Goal: Transaction & Acquisition: Obtain resource

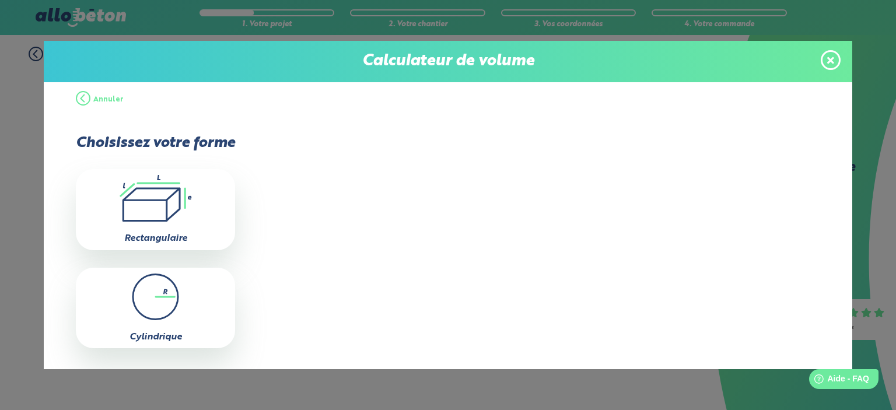
click at [167, 206] on icon at bounding box center [167, 211] width 0 height 20
type input "0"
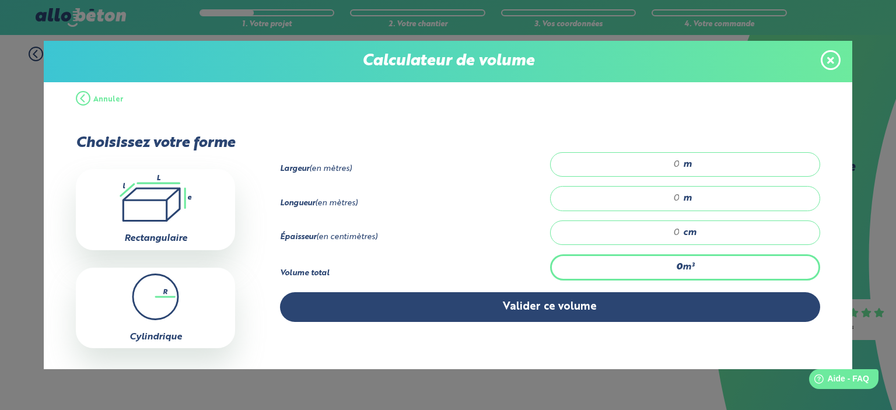
drag, startPoint x: 667, startPoint y: 165, endPoint x: 679, endPoint y: 160, distance: 12.4
click at [679, 160] on div "m" at bounding box center [685, 164] width 270 height 25
type input "4"
type input "7"
type input "0.56"
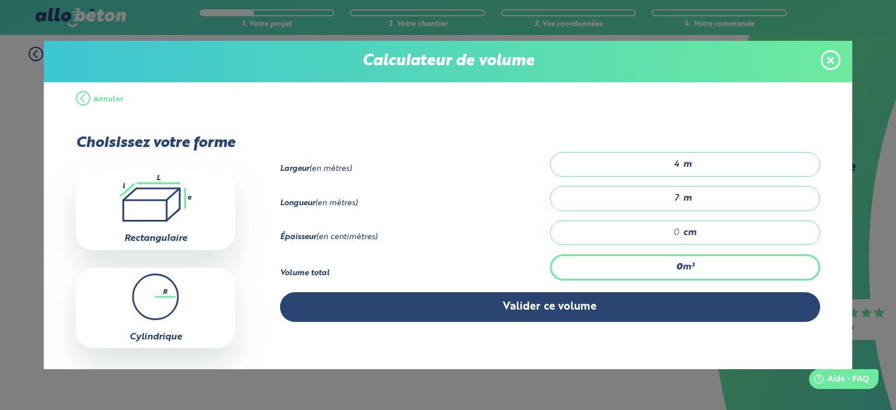
type input "2"
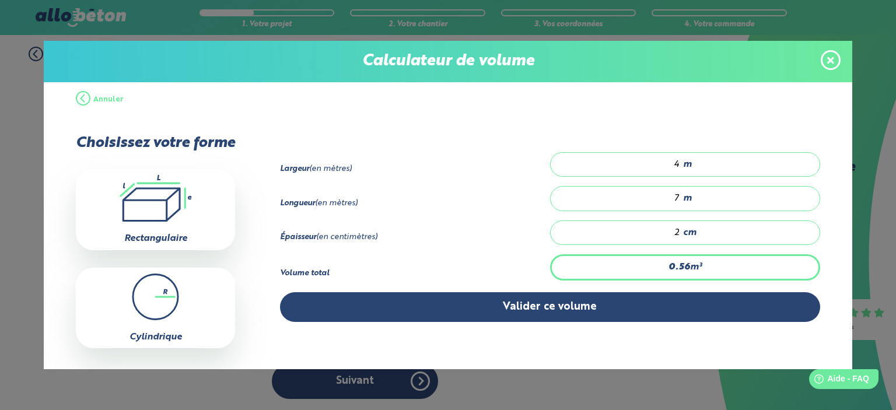
type input "5.6"
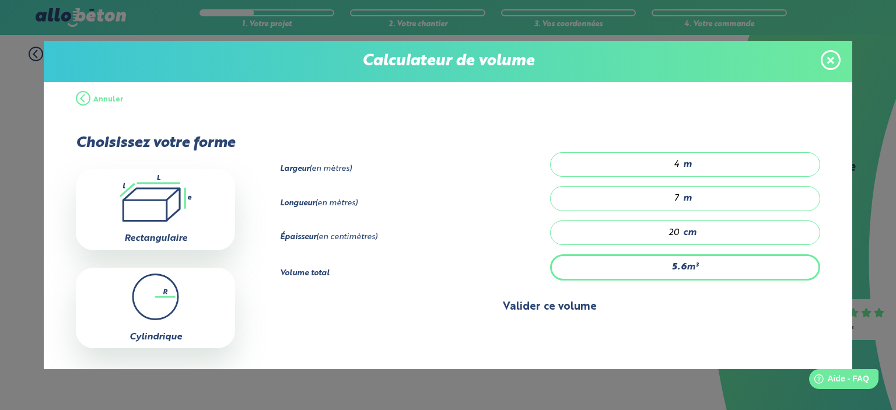
type input "20"
click at [545, 301] on button "Valider ce volume" at bounding box center [550, 307] width 540 height 30
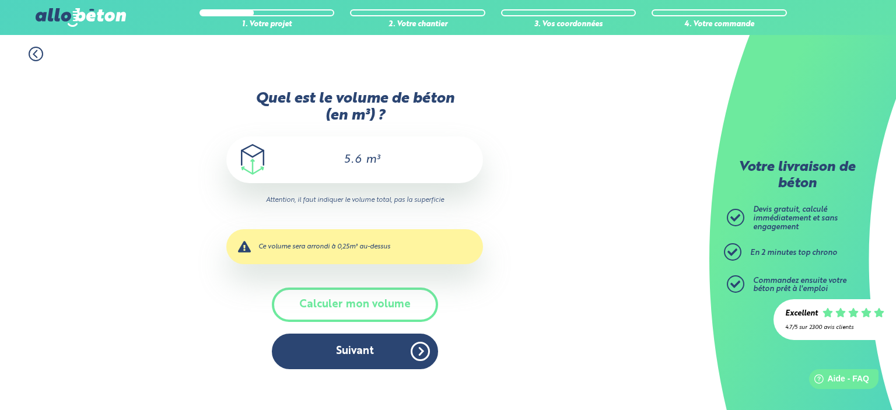
drag, startPoint x: 345, startPoint y: 159, endPoint x: 399, endPoint y: 159, distance: 53.1
click at [399, 159] on div "5.6 m³" at bounding box center [354, 160] width 257 height 47
type input "6"
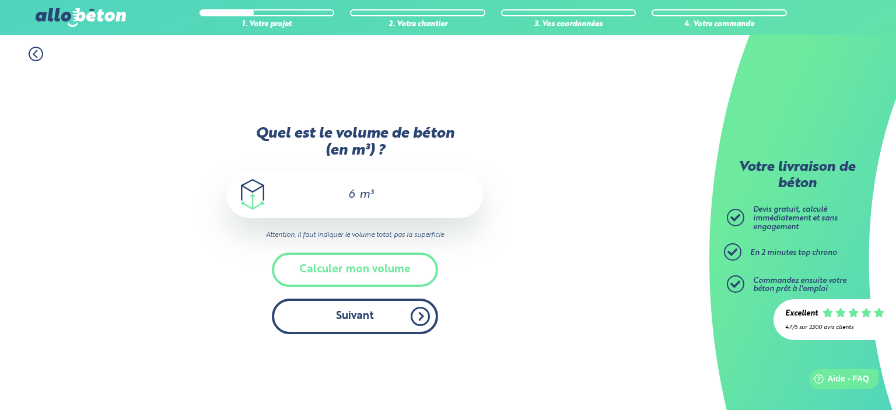
click at [362, 309] on button "Suivant" at bounding box center [355, 317] width 166 height 36
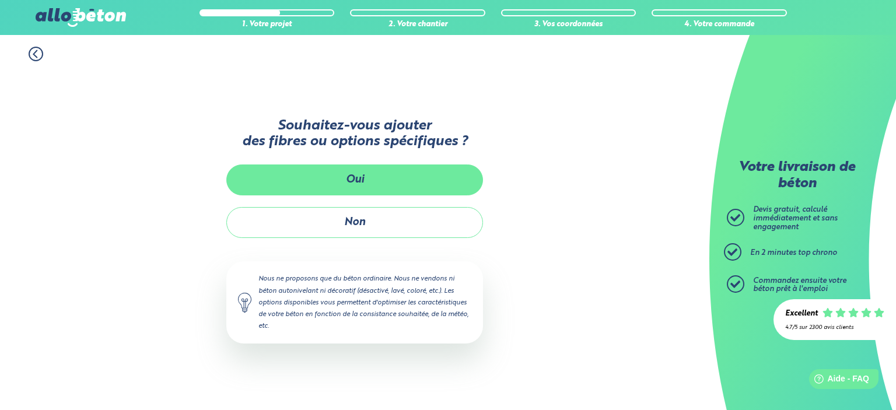
click at [358, 179] on button "Oui" at bounding box center [354, 180] width 257 height 31
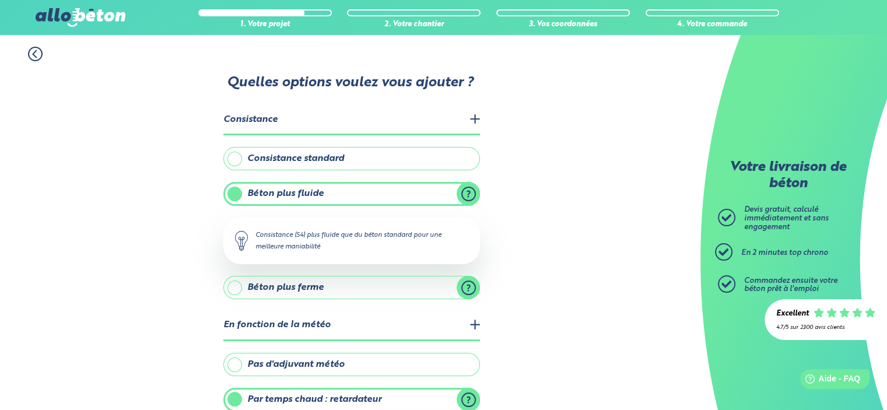
click at [296, 153] on label "Consistance standard" at bounding box center [351, 158] width 257 height 23
click at [0, 0] on input "Consistance standard" at bounding box center [0, 0] width 0 height 0
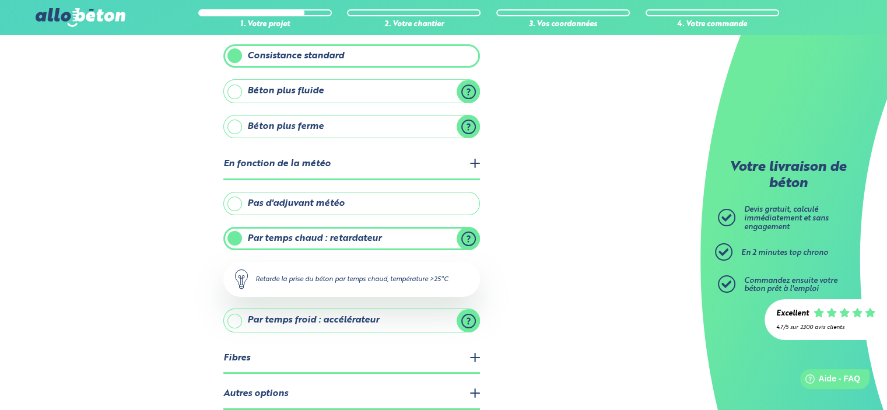
scroll to position [117, 0]
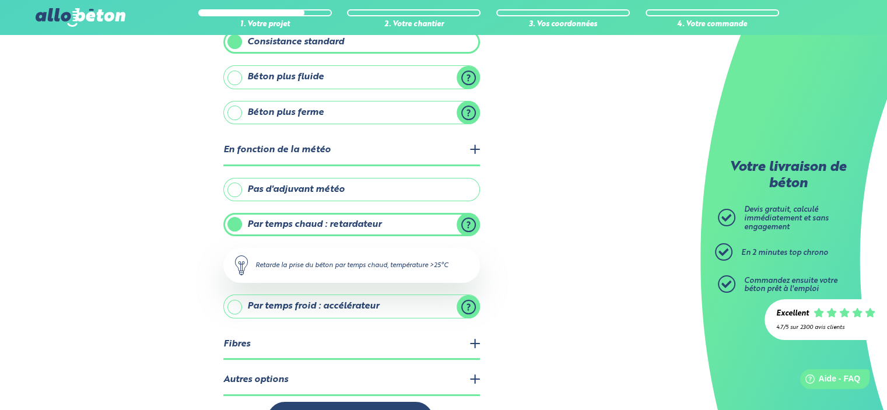
click at [295, 186] on label "Pas d'adjuvant météo" at bounding box center [351, 189] width 257 height 23
click at [0, 0] on input "Pas d'adjuvant météo" at bounding box center [0, 0] width 0 height 0
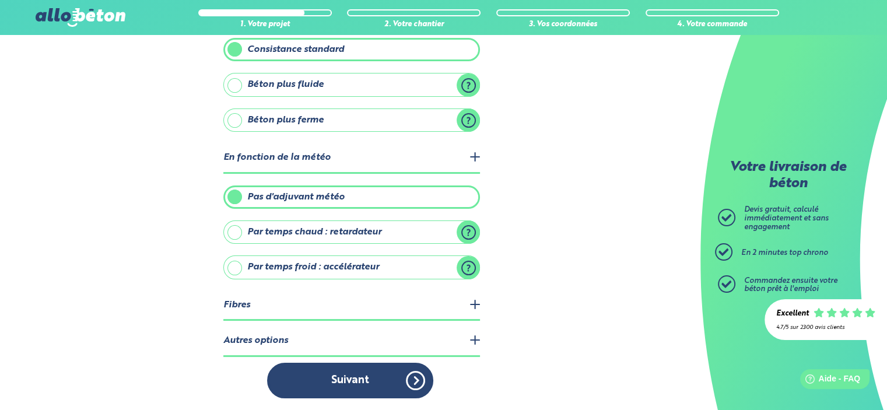
scroll to position [105, 0]
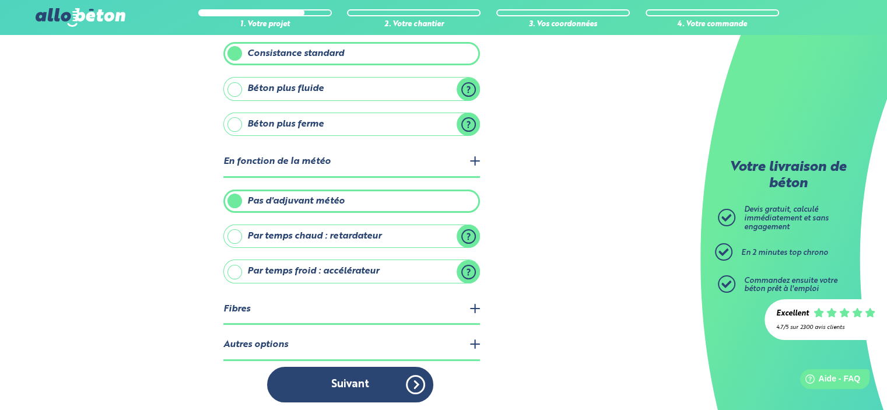
click at [254, 306] on legend "Fibres" at bounding box center [351, 310] width 257 height 30
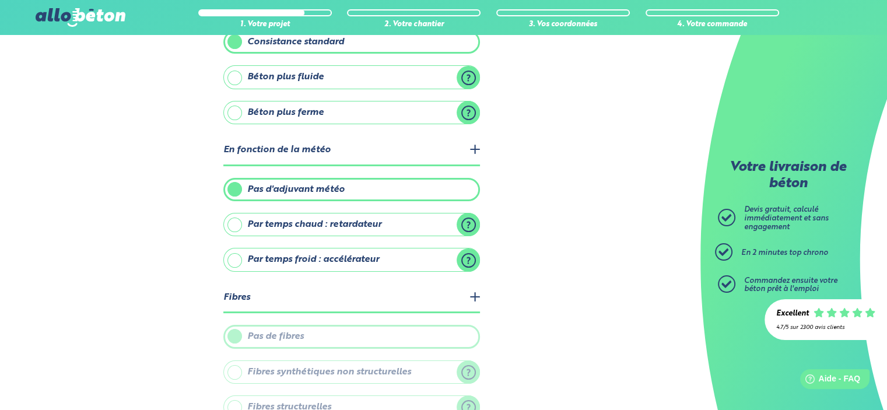
click at [384, 298] on legend "Fibres" at bounding box center [351, 299] width 257 height 30
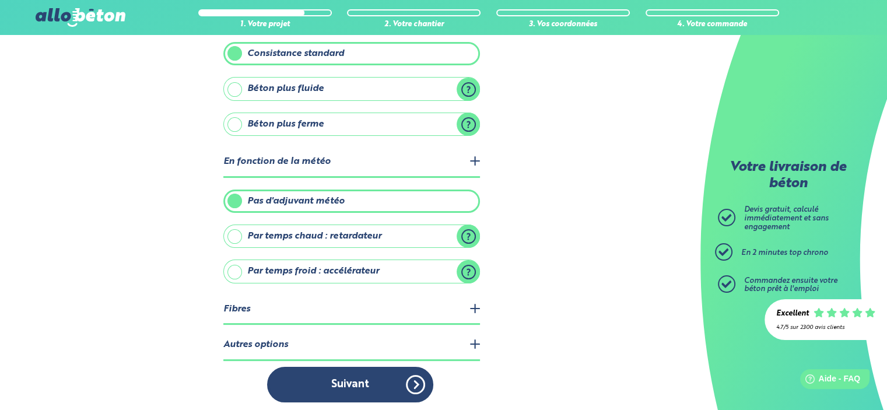
click at [336, 333] on legend "Autres options" at bounding box center [351, 346] width 257 height 30
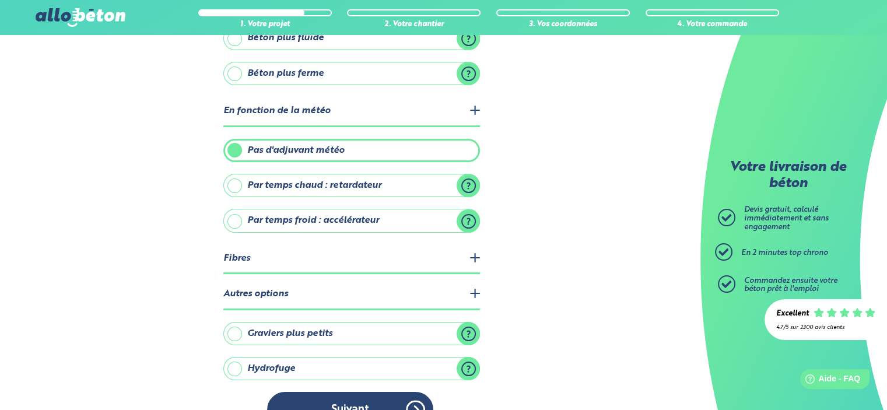
scroll to position [181, 0]
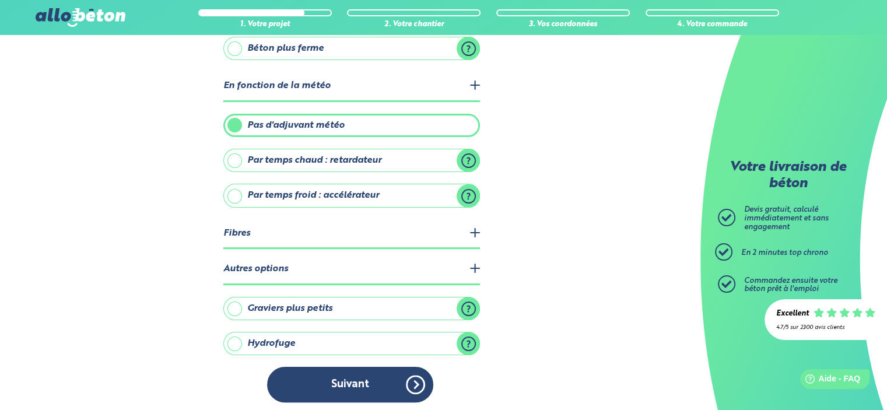
click at [256, 337] on label "Hydrofuge" at bounding box center [351, 343] width 257 height 23
click at [0, 0] on input "Hydrofuge" at bounding box center [0, 0] width 0 height 0
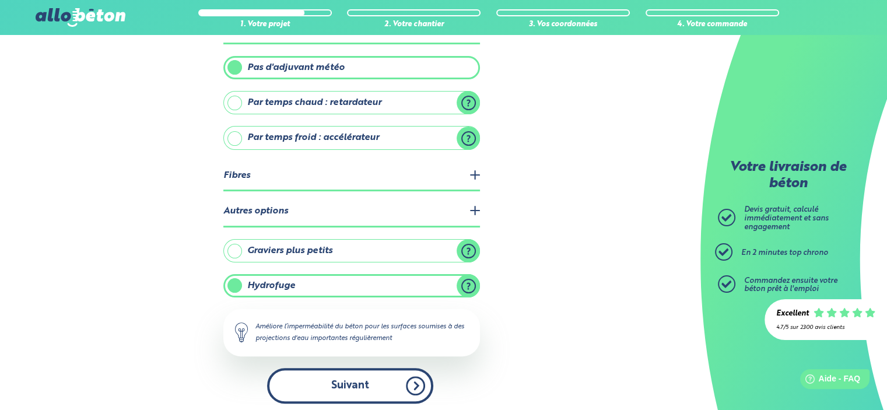
click at [361, 374] on button "Suivant" at bounding box center [350, 386] width 166 height 36
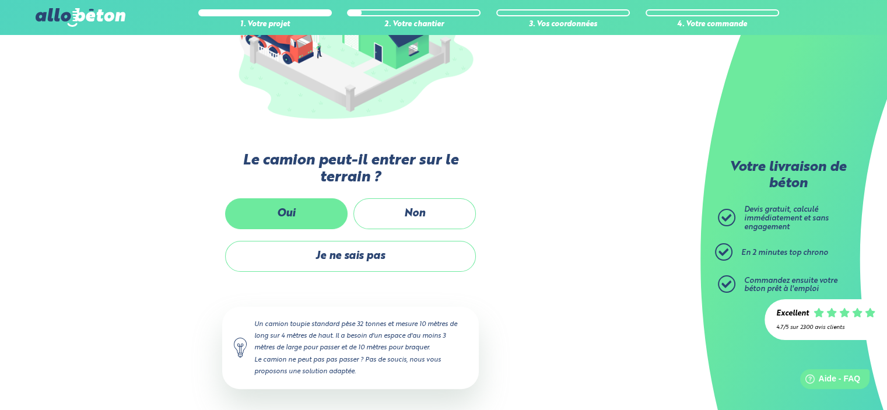
click at [279, 211] on label "Oui" at bounding box center [286, 213] width 123 height 31
click at [0, 0] on input "Oui" at bounding box center [0, 0] width 0 height 0
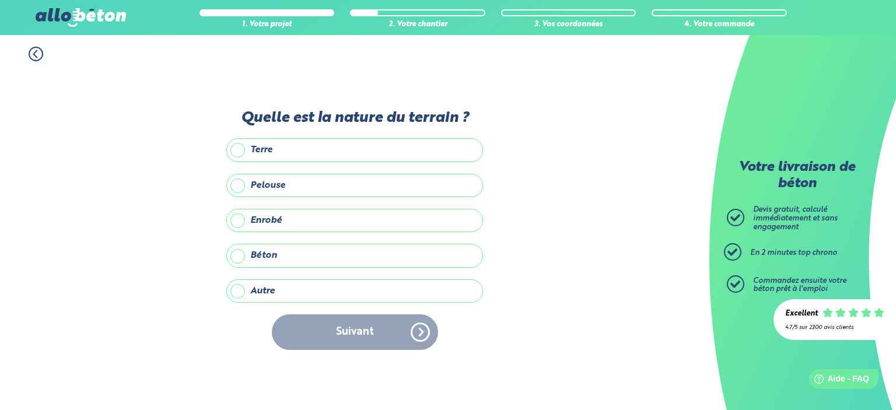
click at [285, 152] on label "Terre" at bounding box center [354, 149] width 257 height 23
click at [0, 0] on input "Terre" at bounding box center [0, 0] width 0 height 0
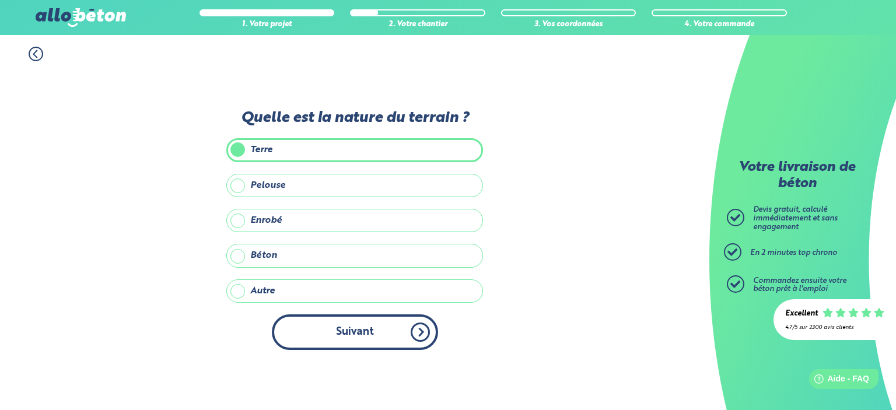
click at [371, 321] on button "Suivant" at bounding box center [355, 332] width 166 height 36
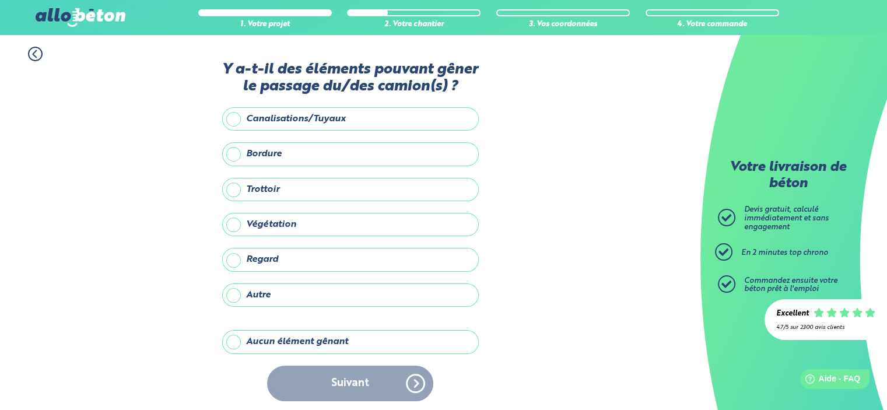
click at [323, 340] on label "Aucun élément gênant" at bounding box center [350, 341] width 257 height 23
click at [0, 0] on input "Aucun élément gênant" at bounding box center [0, 0] width 0 height 0
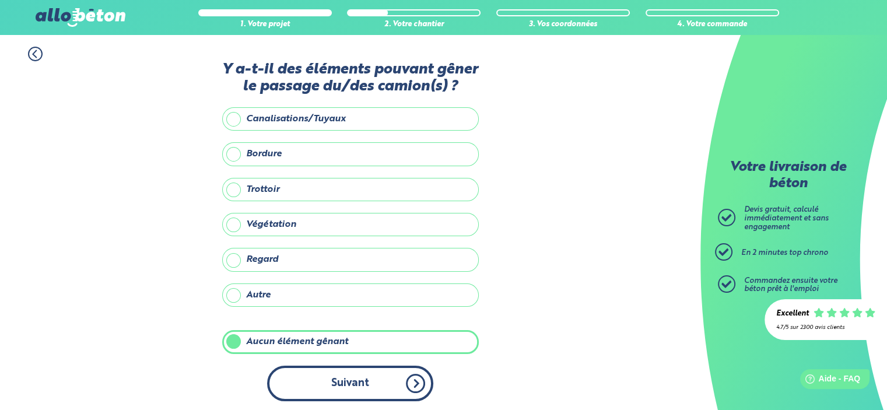
click at [352, 379] on button "Suivant" at bounding box center [350, 384] width 166 height 36
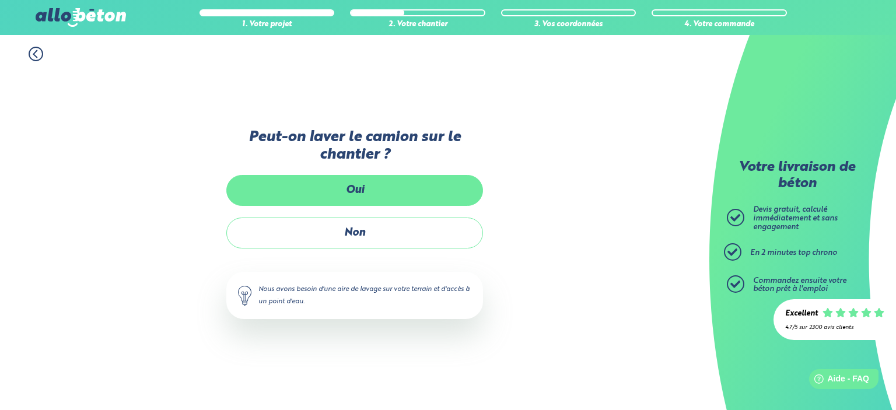
click at [407, 193] on label "Oui" at bounding box center [354, 190] width 257 height 31
click at [0, 0] on input "Oui" at bounding box center [0, 0] width 0 height 0
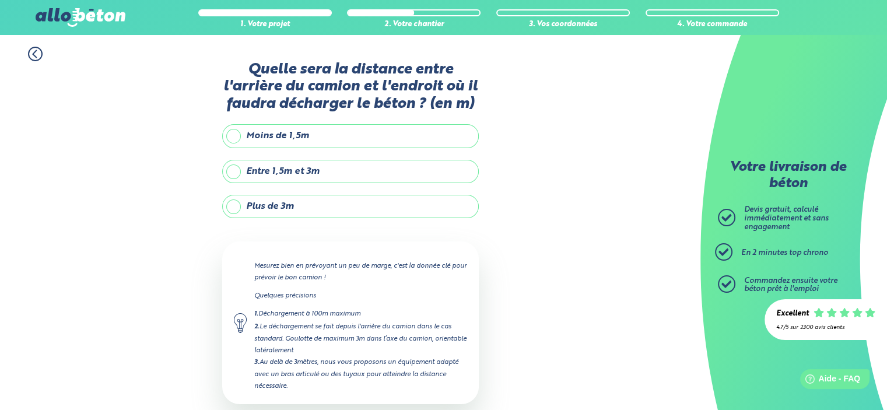
click at [280, 211] on label "Plus de 3m" at bounding box center [350, 206] width 257 height 23
click at [0, 0] on input "Plus de 3m" at bounding box center [0, 0] width 0 height 0
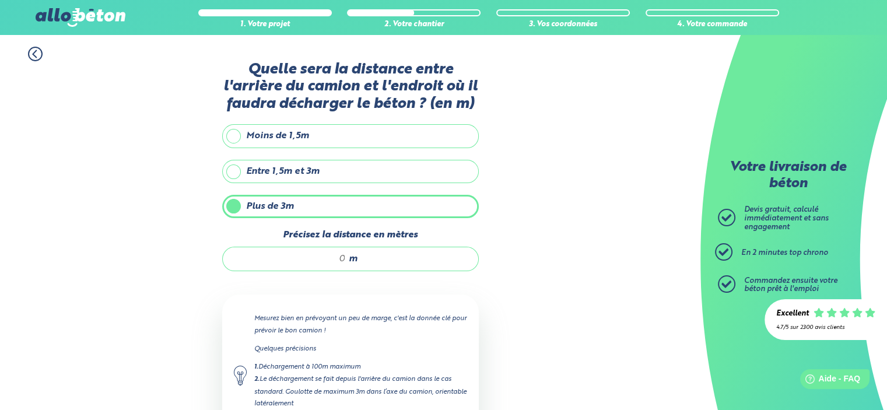
drag, startPoint x: 366, startPoint y: 256, endPoint x: 382, endPoint y: 258, distance: 16.0
click at [370, 256] on div "m" at bounding box center [350, 259] width 257 height 25
type input "6"
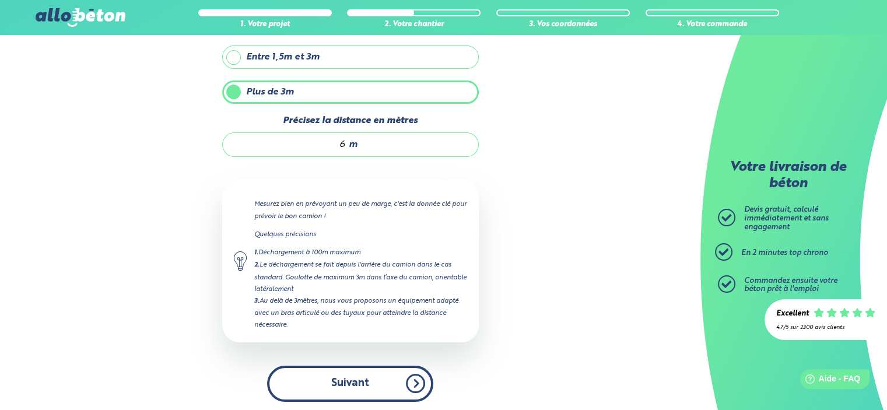
click at [346, 377] on button "Suivant" at bounding box center [350, 384] width 166 height 36
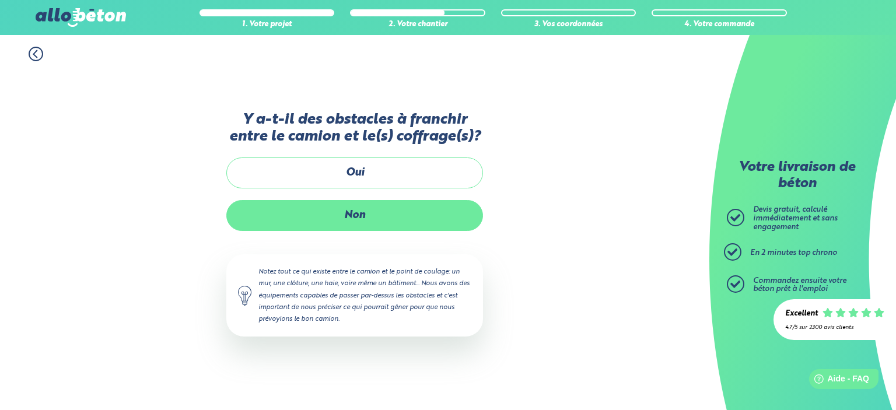
click at [362, 209] on label "Non" at bounding box center [354, 215] width 257 height 31
click at [0, 0] on input "Non" at bounding box center [0, 0] width 0 height 0
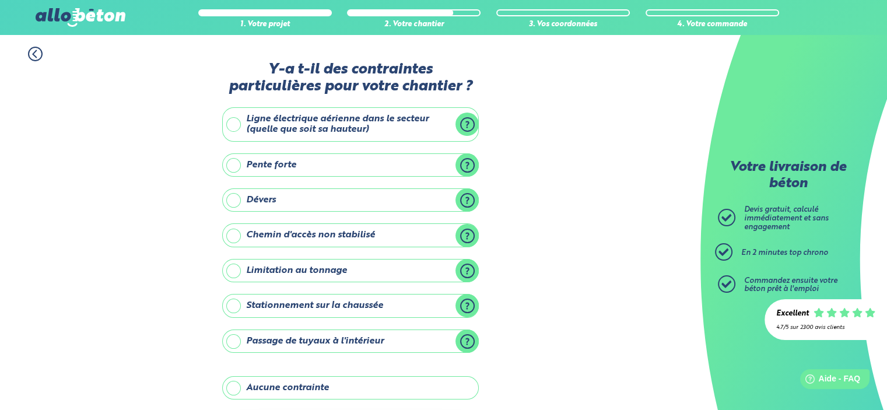
click at [313, 122] on label "Ligne électrique aérienne dans le secteur (quelle que soit sa hauteur)" at bounding box center [350, 124] width 257 height 34
click at [0, 0] on input "Ligne électrique aérienne dans le secteur (quelle que soit sa hauteur)" at bounding box center [0, 0] width 0 height 0
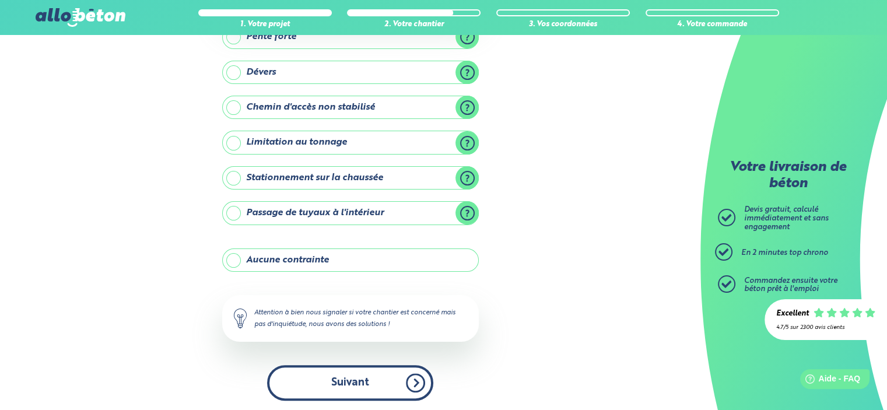
click at [345, 369] on button "Suivant" at bounding box center [350, 383] width 166 height 36
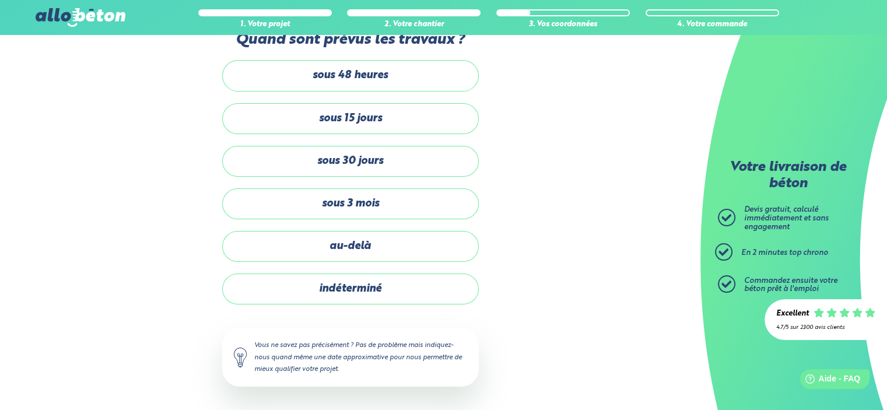
scroll to position [28, 0]
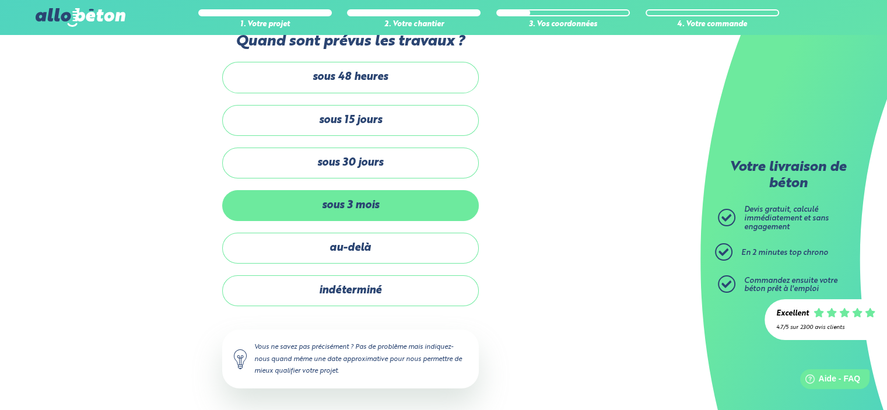
click at [353, 213] on label "sous 3 mois" at bounding box center [350, 205] width 257 height 31
click at [0, 0] on input "sous 3 mois" at bounding box center [0, 0] width 0 height 0
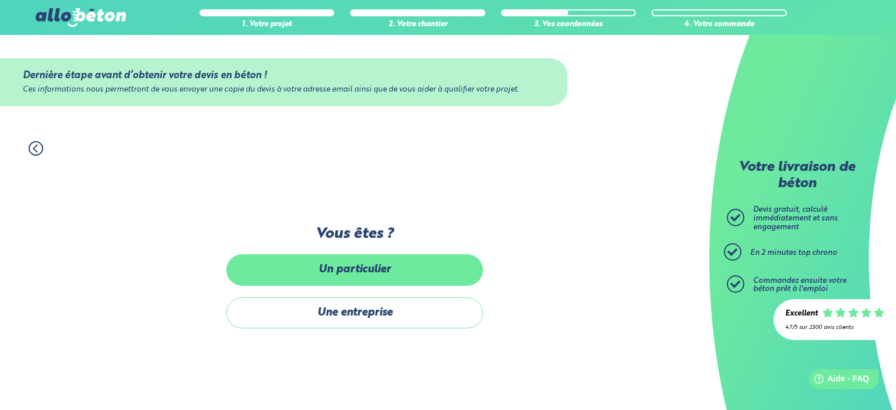
click at [365, 271] on label "Un particulier" at bounding box center [354, 269] width 257 height 31
click at [0, 0] on input "Un particulier" at bounding box center [0, 0] width 0 height 0
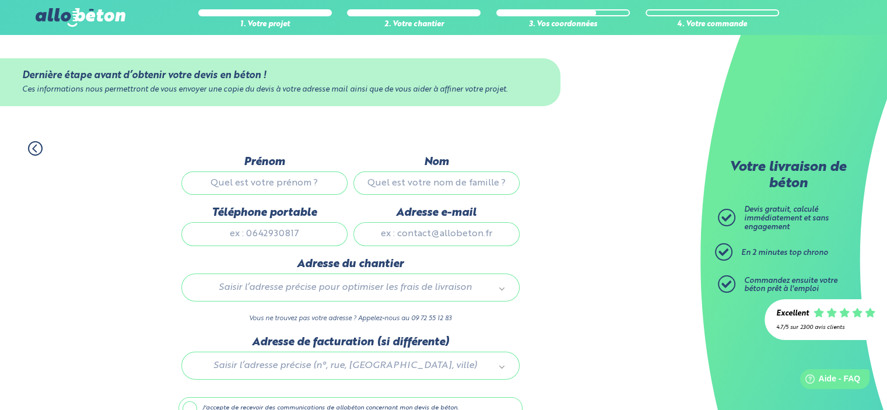
click at [264, 186] on input "Prénom" at bounding box center [264, 183] width 166 height 23
type input "sdfxcv"
click at [427, 184] on input "Nom" at bounding box center [437, 183] width 166 height 23
type input "sxbv"
drag, startPoint x: 244, startPoint y: 237, endPoint x: 247, endPoint y: 226, distance: 11.5
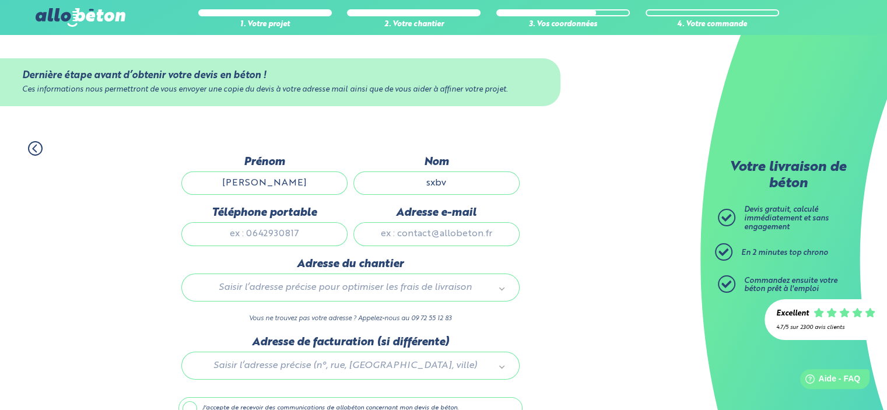
click at [244, 237] on input "Téléphone portable" at bounding box center [264, 233] width 166 height 23
type input "0658759584"
type input "[EMAIL_ADDRESS][DOMAIN_NAME]"
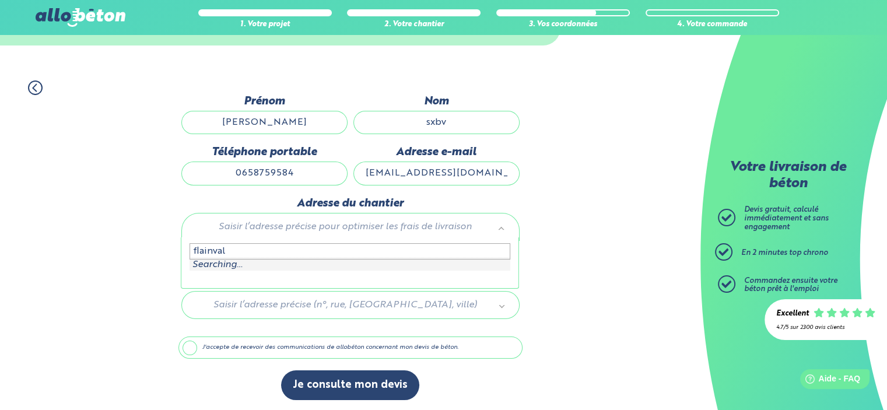
scroll to position [61, 0]
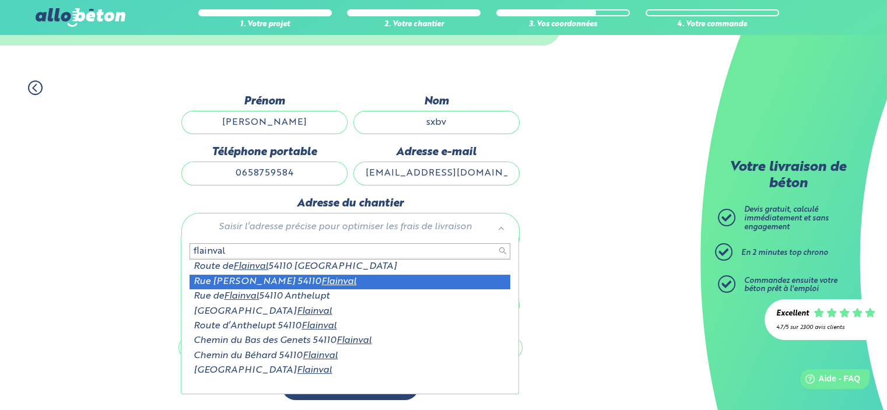
type input "flainval"
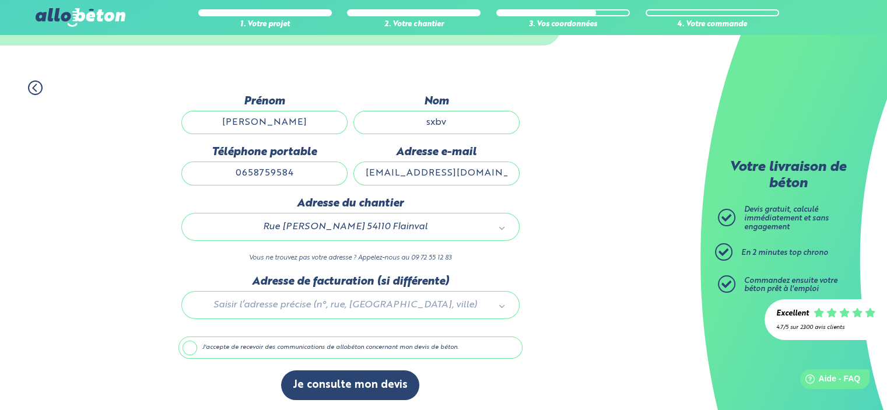
click at [188, 342] on label "J'accepte de recevoir des communications de allobéton concernant mon devis de b…" at bounding box center [351, 348] width 344 height 22
click at [0, 0] on input "J'accepte de recevoir des communications de allobéton concernant mon devis de b…" at bounding box center [0, 0] width 0 height 0
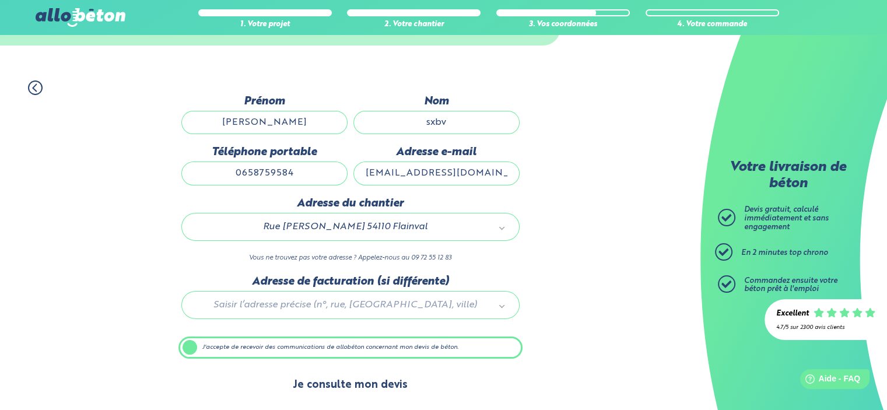
click at [333, 380] on button "Je consulte mon devis" at bounding box center [350, 385] width 138 height 30
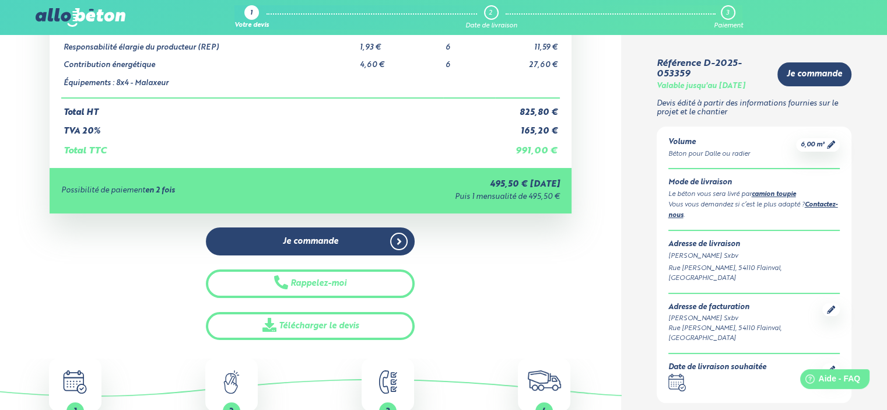
scroll to position [58, 0]
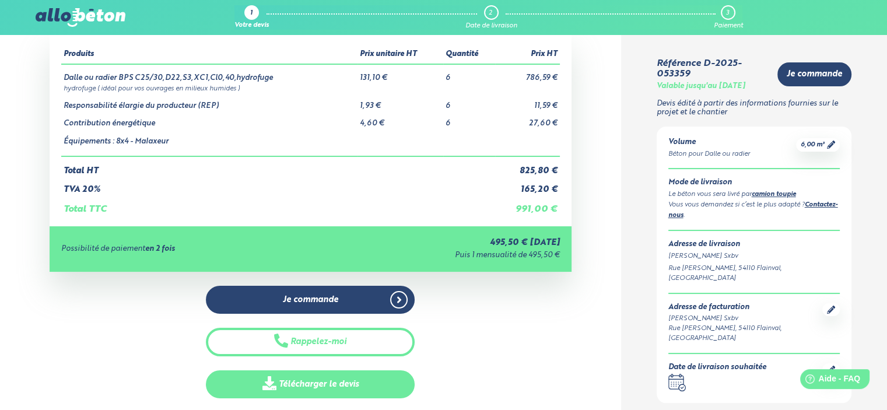
click at [334, 382] on link "Télécharger le devis" at bounding box center [310, 384] width 209 height 29
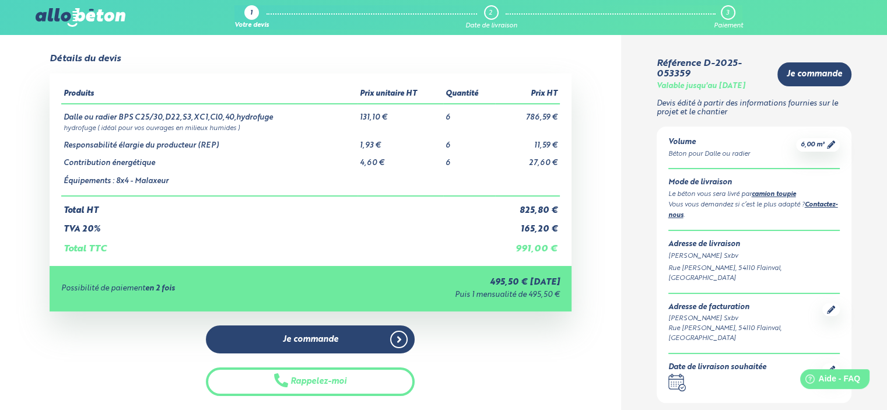
scroll to position [0, 0]
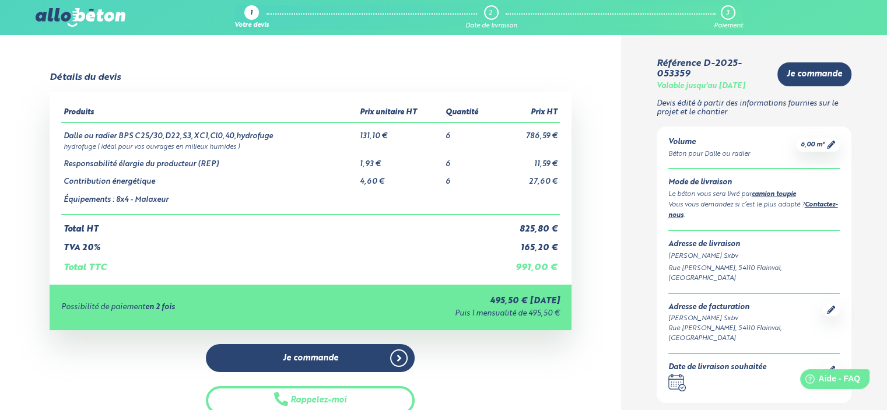
click at [244, 16] on link "1 Votre devis" at bounding box center [252, 17] width 34 height 25
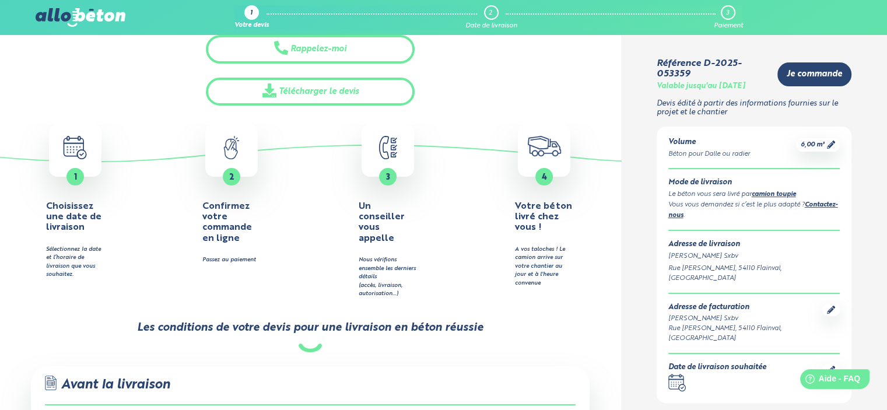
scroll to position [467, 0]
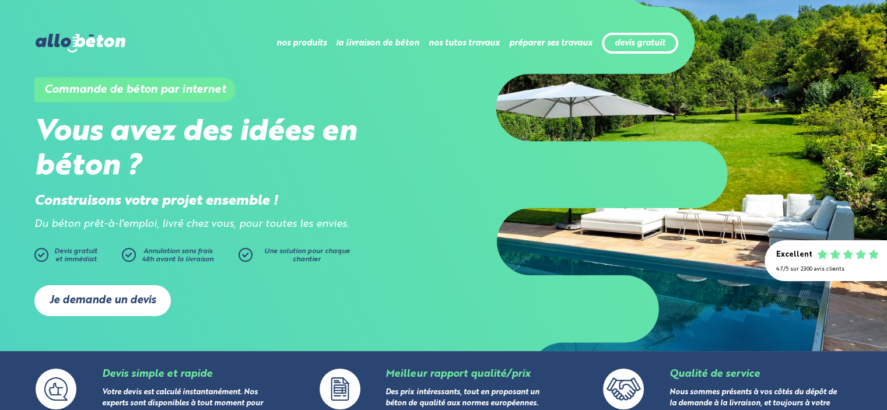
click at [93, 300] on link "Je demande un devis" at bounding box center [102, 300] width 137 height 31
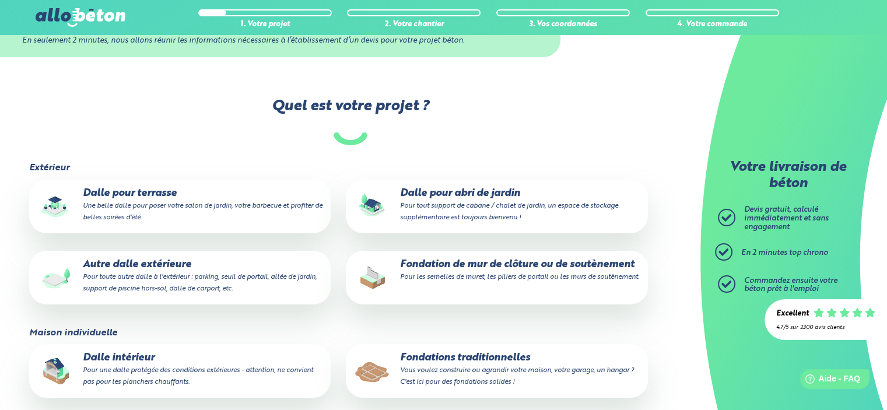
scroll to position [175, 0]
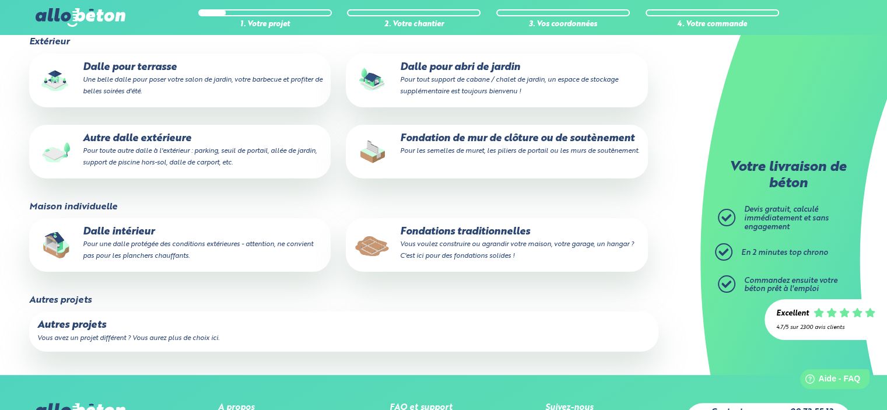
click at [120, 340] on small "Vous avez un projet différent ? Vous aurez plus de choix ici." at bounding box center [128, 338] width 182 height 7
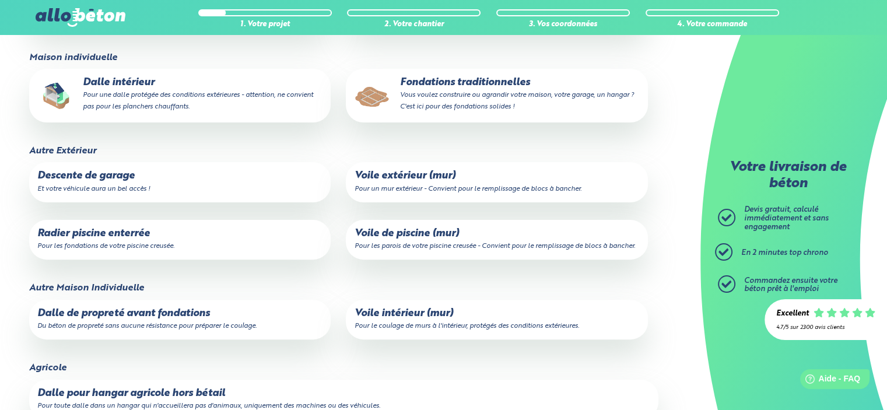
scroll to position [350, 0]
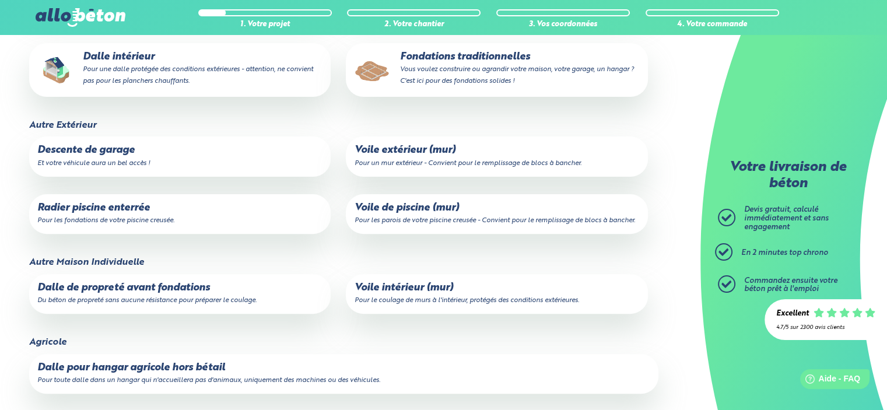
click at [371, 214] on p "Voile de piscine (mur) Pour les parois de votre piscine creusée - Convient pour…" at bounding box center [496, 213] width 285 height 23
click at [0, 0] on input "Voile de piscine (mur) Pour les parois de votre piscine creusée - Convient pour…" at bounding box center [0, 0] width 0 height 0
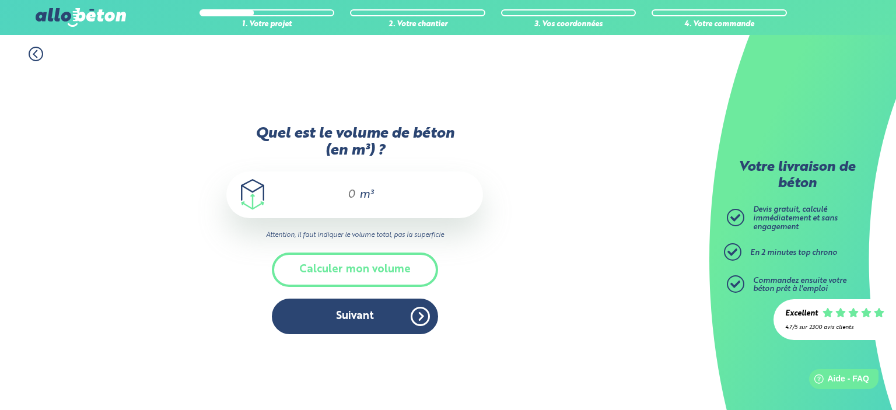
drag, startPoint x: 333, startPoint y: 197, endPoint x: 385, endPoint y: 199, distance: 52.0
click at [383, 199] on div "m³" at bounding box center [354, 195] width 257 height 47
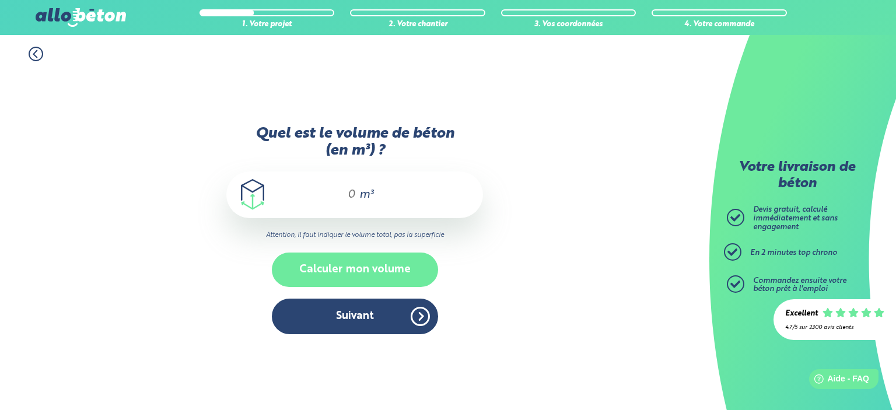
click at [324, 274] on button "Calculer mon volume" at bounding box center [355, 270] width 166 height 34
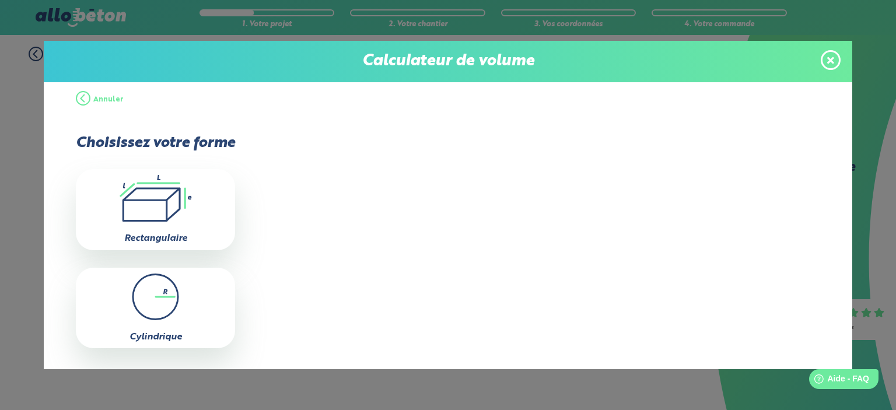
click at [162, 212] on icon ".icon-calc-rectanglea{fill:none;stroke-linecap:round;stroke-width:3px;stroke:#6…" at bounding box center [156, 198] width 148 height 47
type input "0"
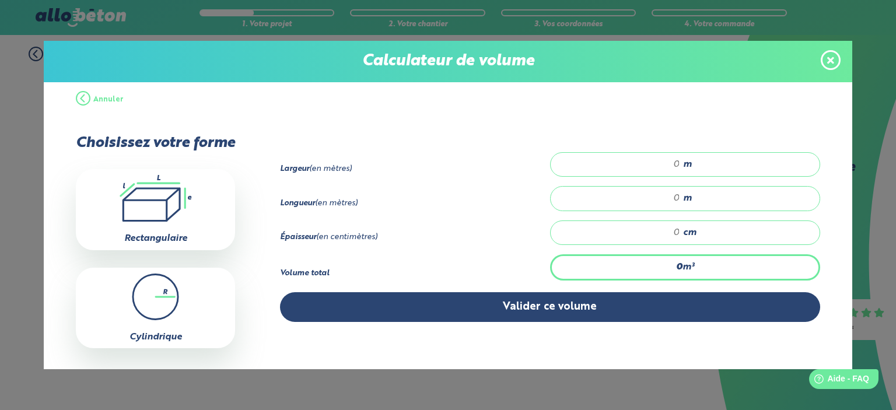
click at [649, 159] on input "number" at bounding box center [621, 165] width 118 height 12
type input "0.16"
type input "18"
type input "0.029"
type input "1"
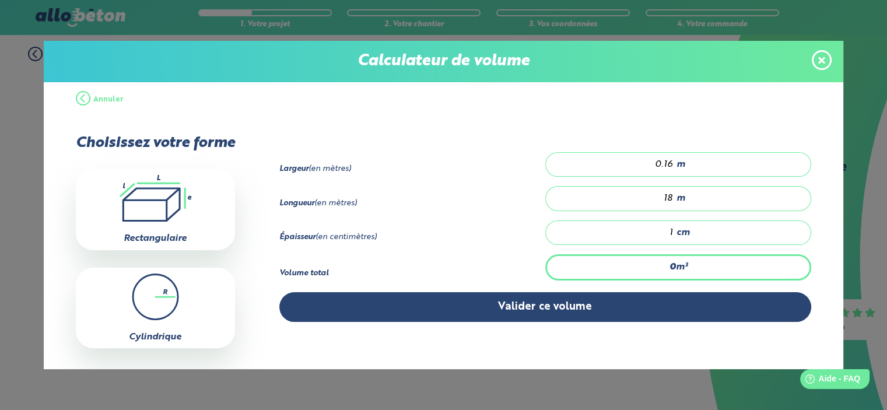
type input "0.461"
type input "16"
type input "4.608"
type input "160"
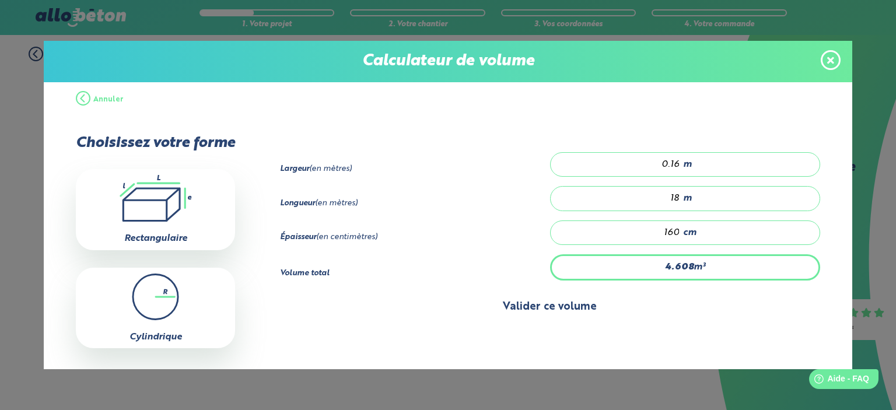
click at [512, 296] on button "Valider ce volume" at bounding box center [550, 307] width 540 height 30
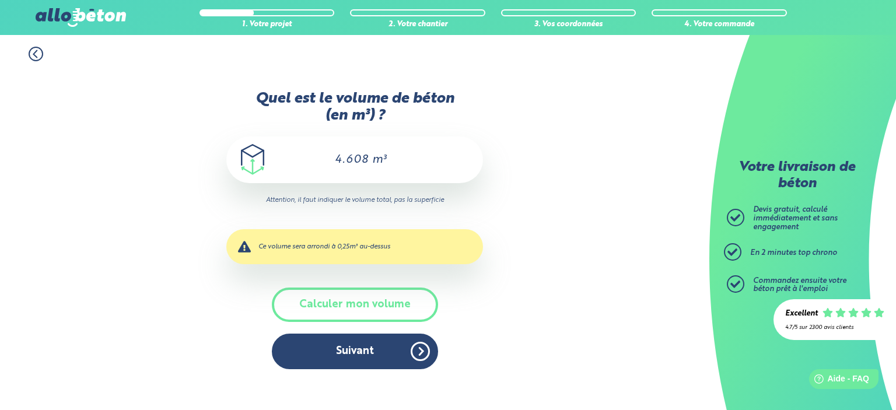
drag, startPoint x: 316, startPoint y: 158, endPoint x: 326, endPoint y: 159, distance: 10.0
click at [320, 158] on div "4.608 m³" at bounding box center [354, 160] width 257 height 47
drag, startPoint x: 327, startPoint y: 160, endPoint x: 488, endPoint y: 160, distance: 161.6
click at [452, 160] on div "4.608 m³" at bounding box center [354, 160] width 257 height 47
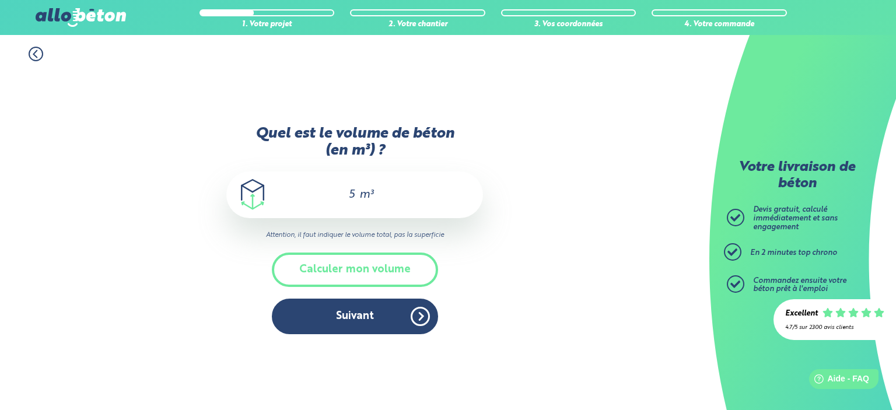
type input "5"
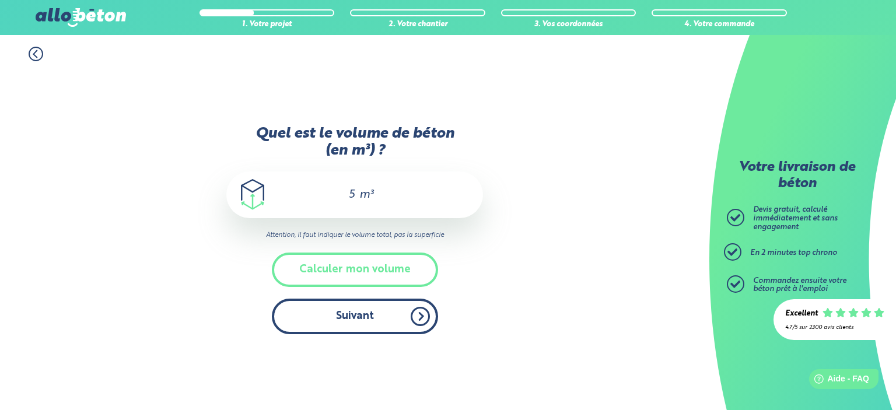
click at [342, 321] on button "Suivant" at bounding box center [355, 317] width 166 height 36
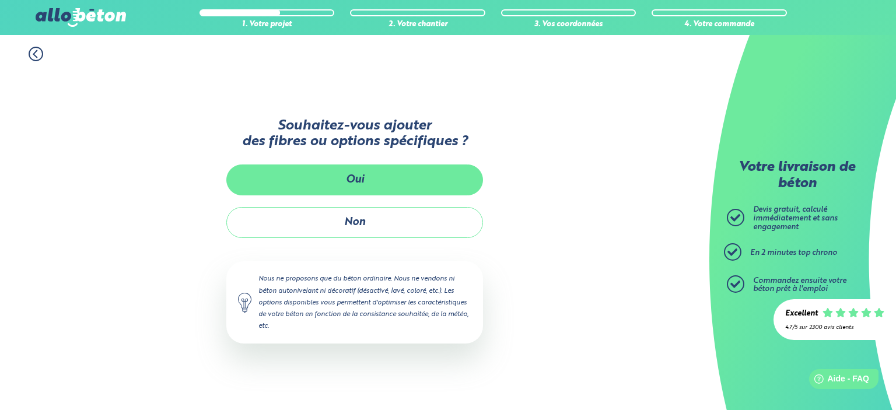
click at [370, 186] on button "Oui" at bounding box center [354, 180] width 257 height 31
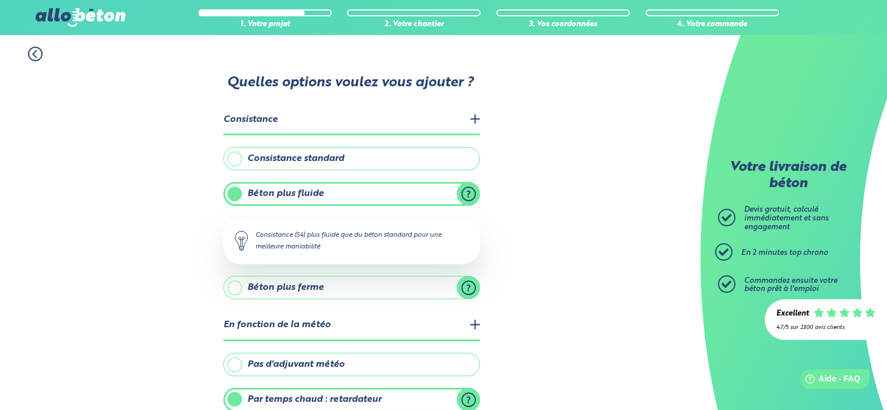
click at [322, 159] on label "Consistance standard" at bounding box center [351, 158] width 257 height 23
click at [0, 0] on input "Consistance standard" at bounding box center [0, 0] width 0 height 0
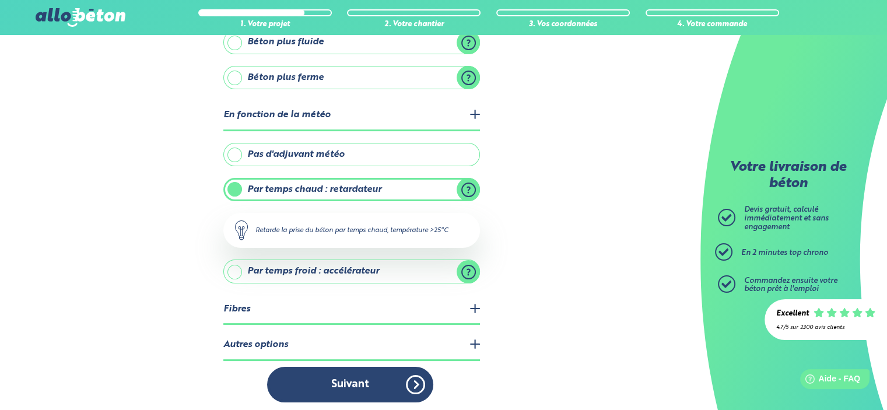
drag, startPoint x: 344, startPoint y: 153, endPoint x: 350, endPoint y: 156, distance: 7.0
click at [344, 152] on label "Pas d'adjuvant météo" at bounding box center [351, 154] width 257 height 23
click at [0, 0] on input "Pas d'adjuvant météo" at bounding box center [0, 0] width 0 height 0
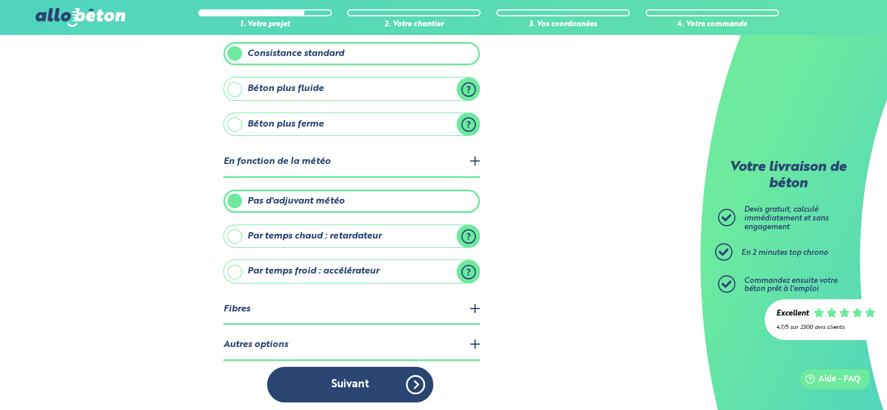
click at [406, 309] on legend "Fibres" at bounding box center [351, 310] width 257 height 30
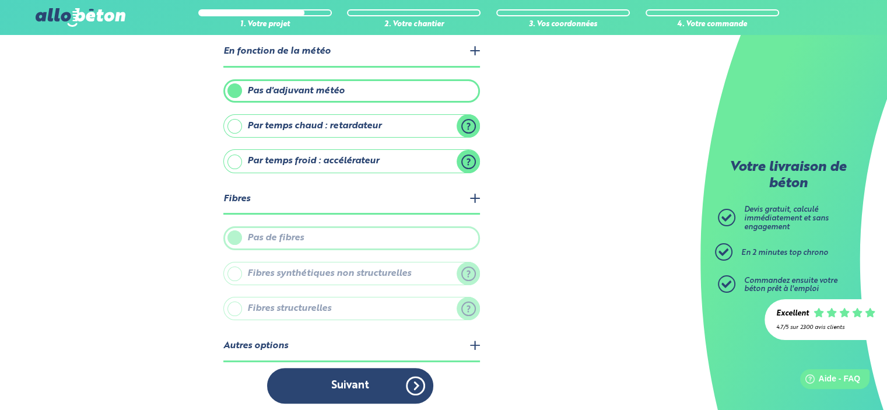
click at [378, 347] on legend "Autres options" at bounding box center [351, 347] width 257 height 30
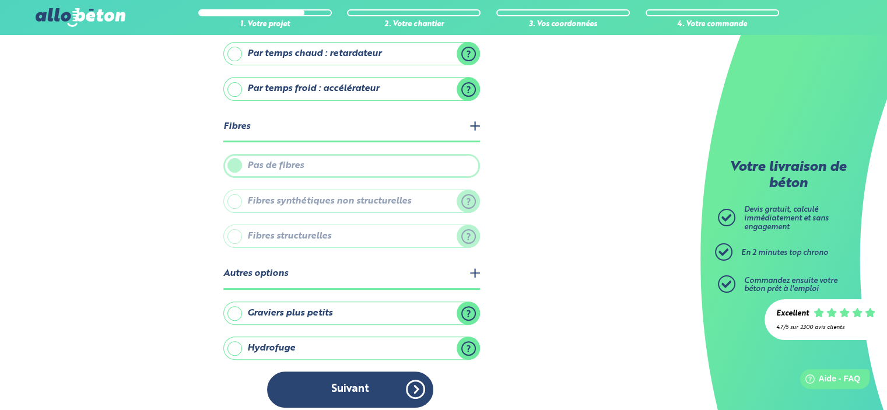
scroll to position [291, 0]
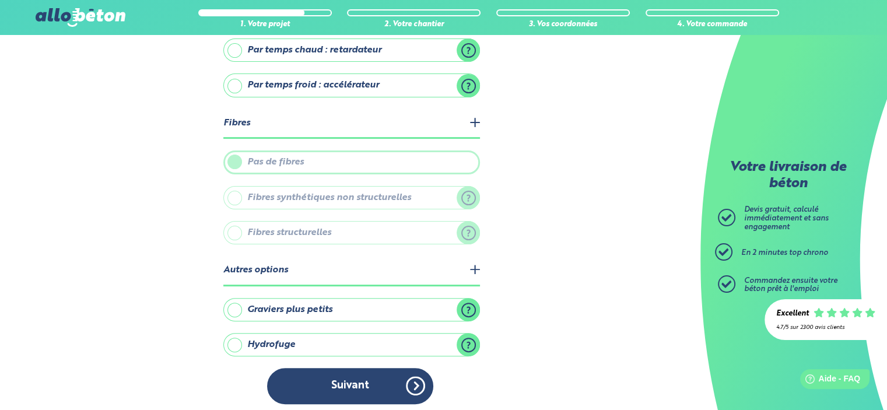
click at [277, 333] on label "Hydrofuge" at bounding box center [351, 344] width 257 height 23
click at [0, 0] on input "Hydrofuge" at bounding box center [0, 0] width 0 height 0
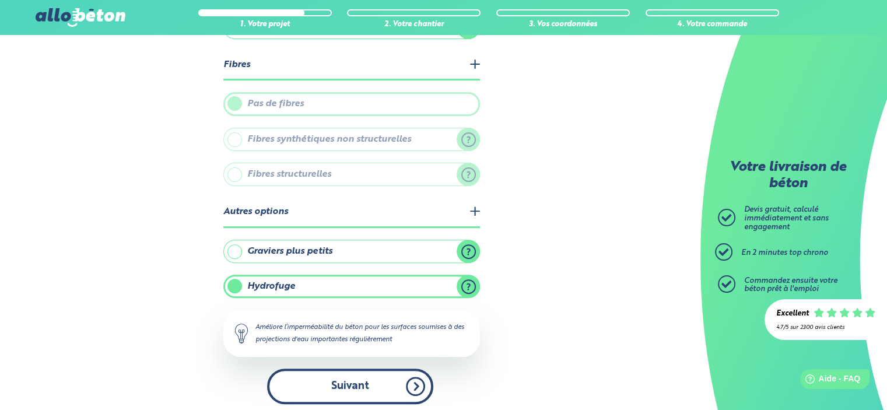
click at [365, 375] on button "Suivant" at bounding box center [350, 387] width 166 height 36
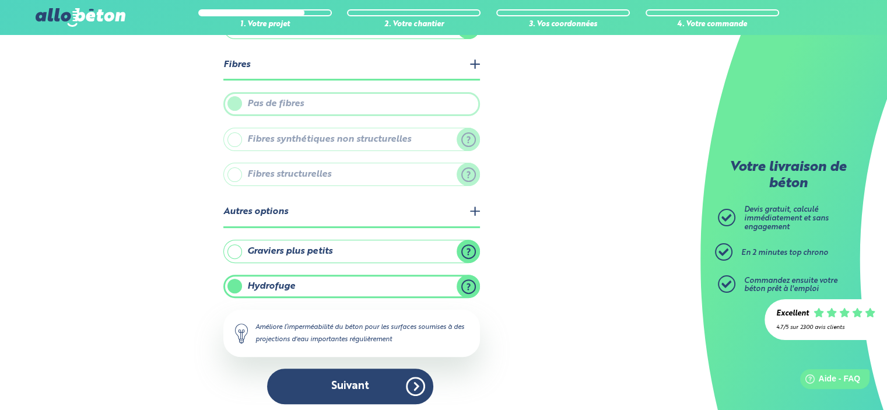
scroll to position [207, 0]
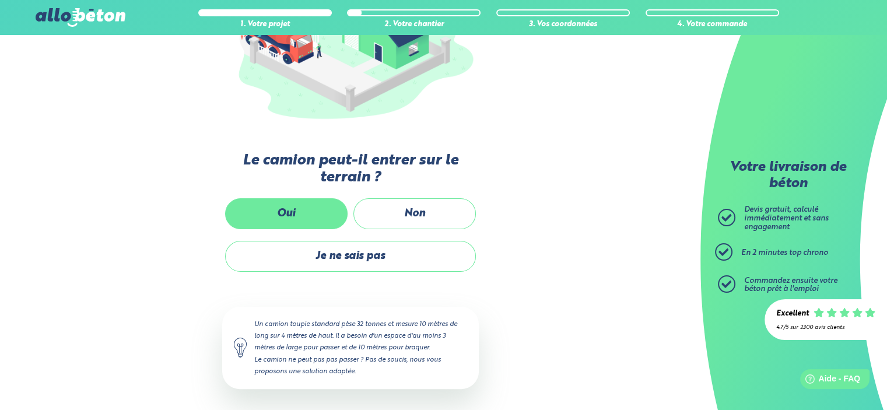
click at [299, 213] on label "Oui" at bounding box center [286, 213] width 123 height 31
click at [0, 0] on input "Oui" at bounding box center [0, 0] width 0 height 0
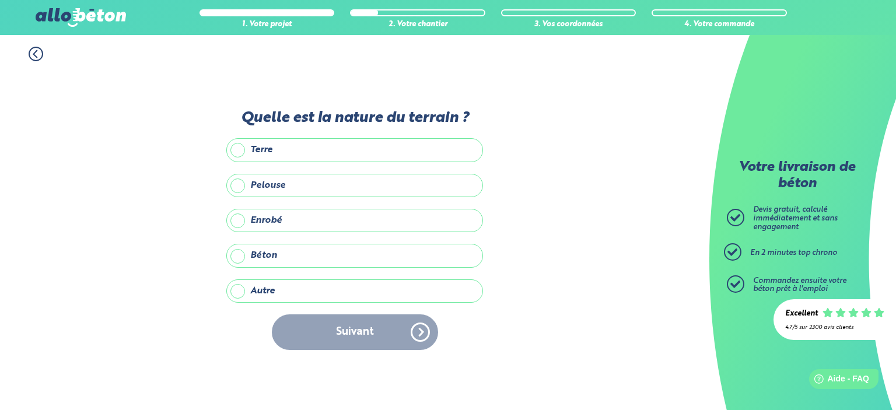
click at [295, 144] on label "Terre" at bounding box center [354, 149] width 257 height 23
click at [0, 0] on input "Terre" at bounding box center [0, 0] width 0 height 0
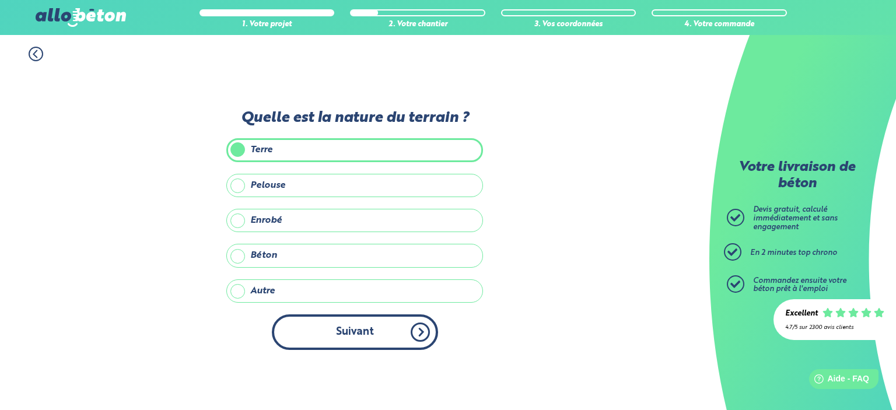
click at [345, 342] on button "Suivant" at bounding box center [355, 332] width 166 height 36
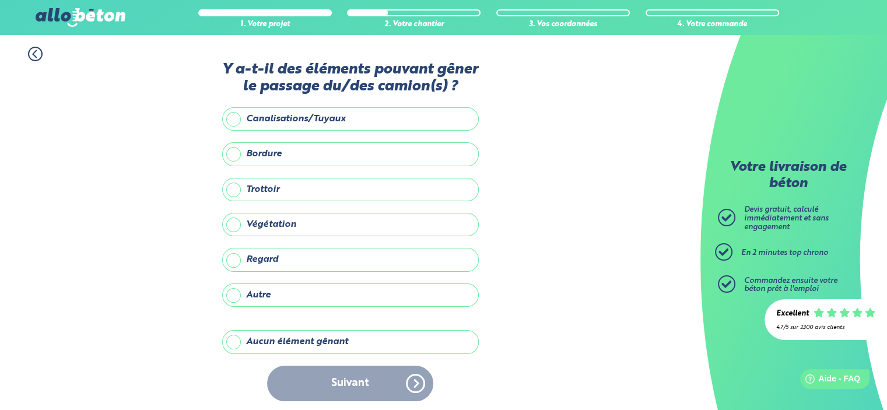
click at [313, 346] on label "Aucun élément gênant" at bounding box center [350, 341] width 257 height 23
click at [0, 0] on input "Aucun élément gênant" at bounding box center [0, 0] width 0 height 0
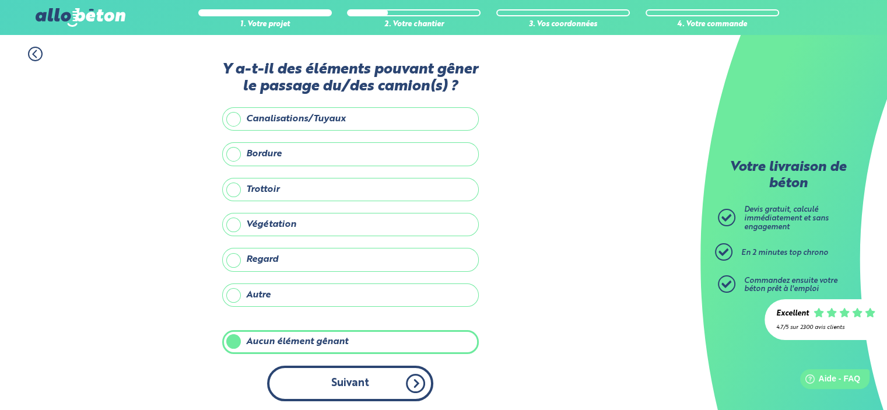
click at [327, 366] on button "Suivant" at bounding box center [350, 384] width 166 height 36
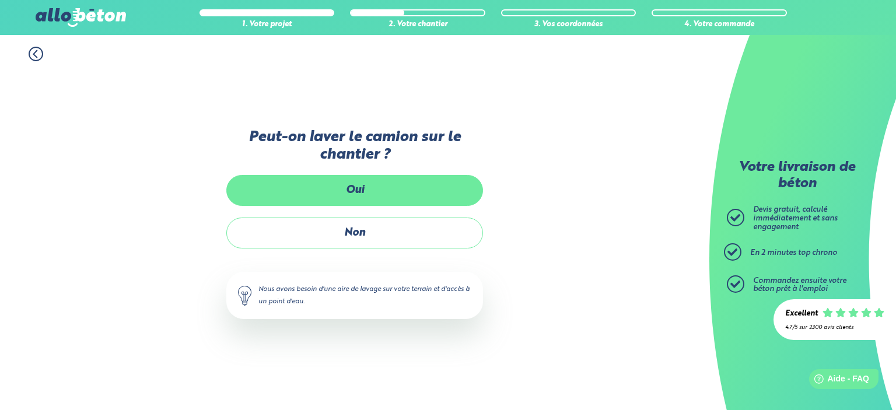
click at [363, 190] on label "Oui" at bounding box center [354, 190] width 257 height 31
click at [0, 0] on input "Oui" at bounding box center [0, 0] width 0 height 0
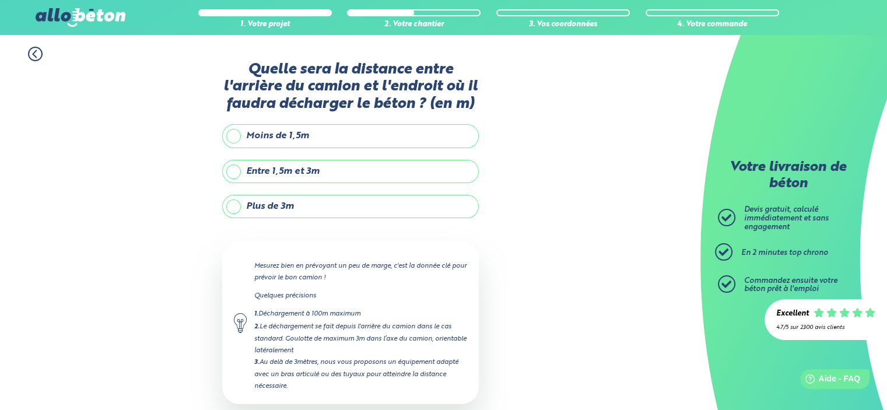
click at [275, 203] on label "Plus de 3m" at bounding box center [350, 206] width 257 height 23
click at [0, 0] on input "Plus de 3m" at bounding box center [0, 0] width 0 height 0
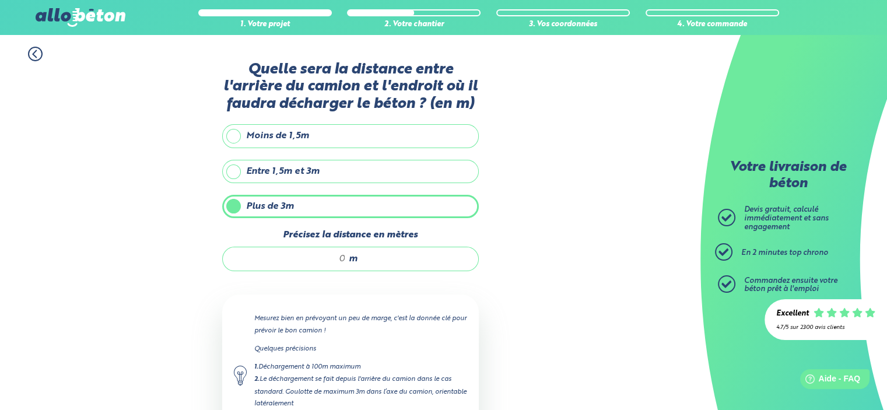
drag, startPoint x: 346, startPoint y: 260, endPoint x: 457, endPoint y: 204, distance: 123.9
click at [420, 263] on div "m" at bounding box center [350, 259] width 257 height 25
type input "6"
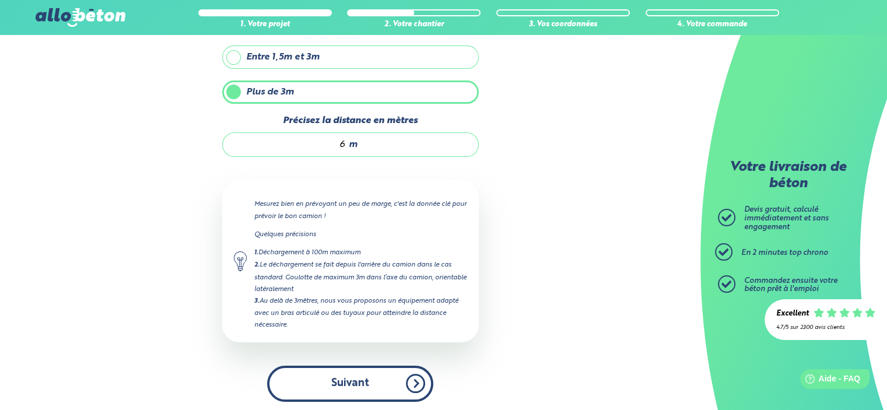
click at [348, 372] on button "Suivant" at bounding box center [350, 384] width 166 height 36
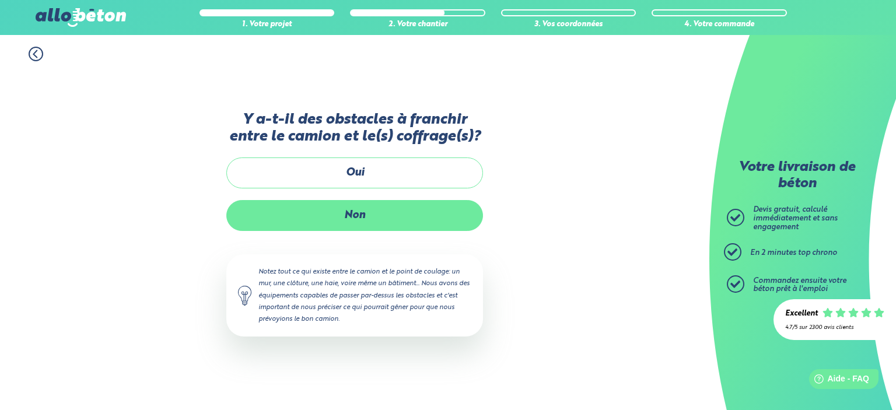
click at [350, 205] on label "Non" at bounding box center [354, 215] width 257 height 31
click at [0, 0] on input "Non" at bounding box center [0, 0] width 0 height 0
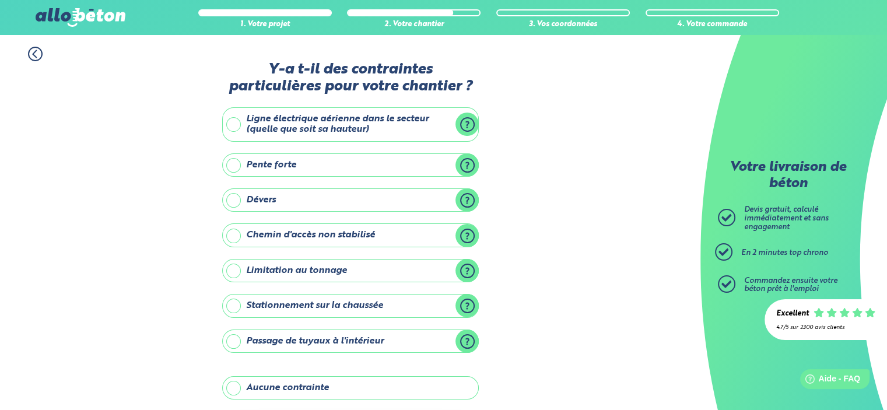
click at [327, 131] on label "Ligne électrique aérienne dans le secteur (quelle que soit sa hauteur)" at bounding box center [350, 124] width 257 height 34
click at [0, 0] on input "Ligne électrique aérienne dans le secteur (quelle que soit sa hauteur)" at bounding box center [0, 0] width 0 height 0
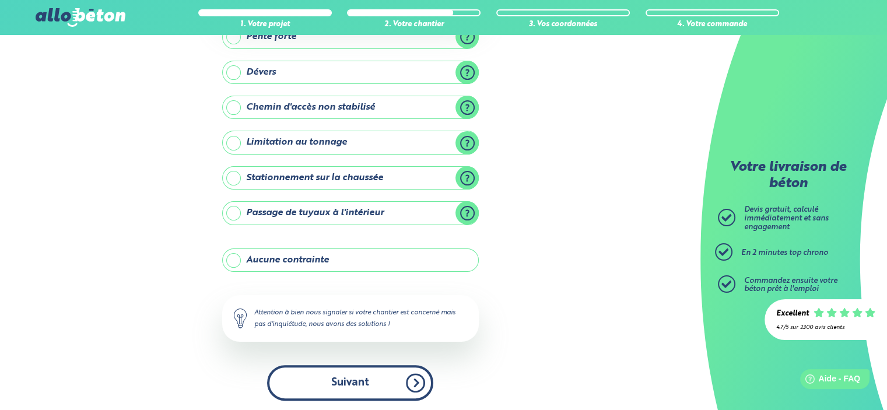
click at [337, 365] on button "Suivant" at bounding box center [350, 383] width 166 height 36
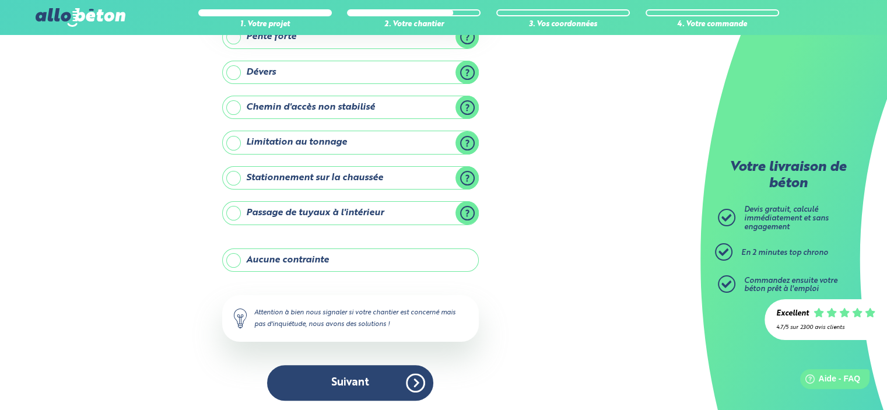
scroll to position [28, 0]
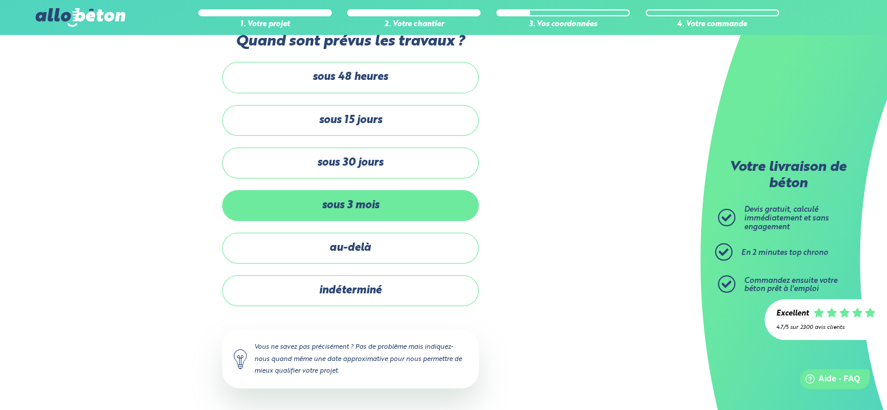
click at [364, 197] on label "sous 3 mois" at bounding box center [350, 205] width 257 height 31
click at [0, 0] on input "sous 3 mois" at bounding box center [0, 0] width 0 height 0
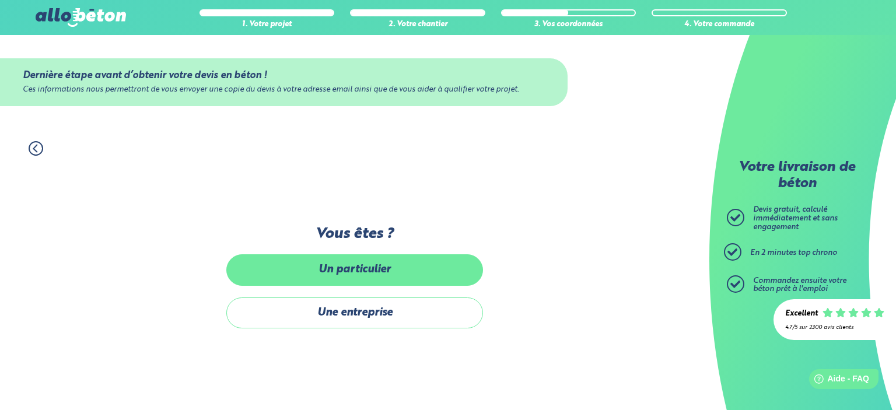
click at [346, 270] on label "Un particulier" at bounding box center [354, 269] width 257 height 31
click at [355, 271] on label "Un particulier" at bounding box center [354, 269] width 257 height 31
click at [0, 0] on input "Un particulier" at bounding box center [0, 0] width 0 height 0
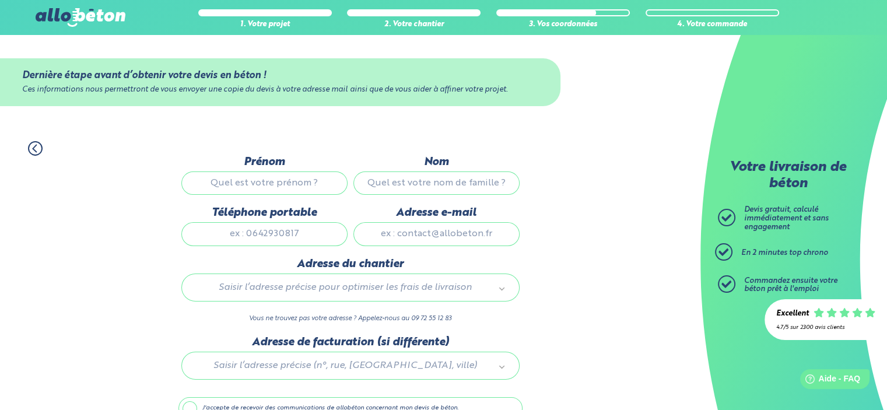
click at [252, 174] on input "Prénom" at bounding box center [264, 183] width 166 height 23
type input "sxcv d"
click at [435, 180] on input "Nom" at bounding box center [437, 183] width 166 height 23
type input "sdxv"
drag, startPoint x: 272, startPoint y: 181, endPoint x: 386, endPoint y: 187, distance: 113.4
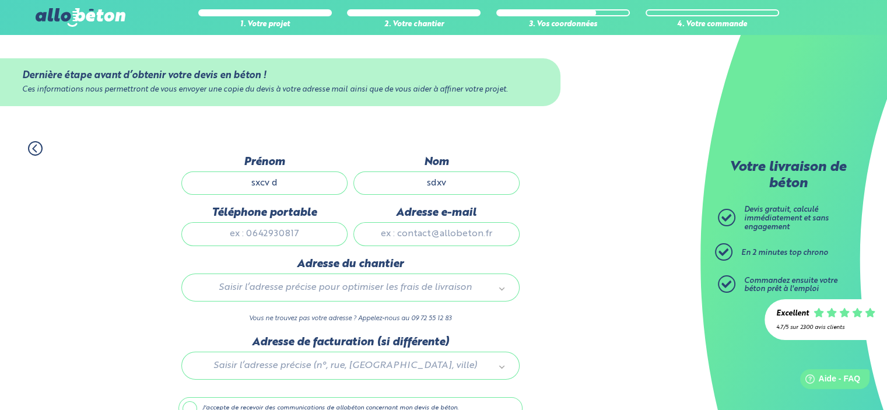
click at [273, 181] on input "sxcv d" at bounding box center [264, 183] width 166 height 23
type input "sxcvd"
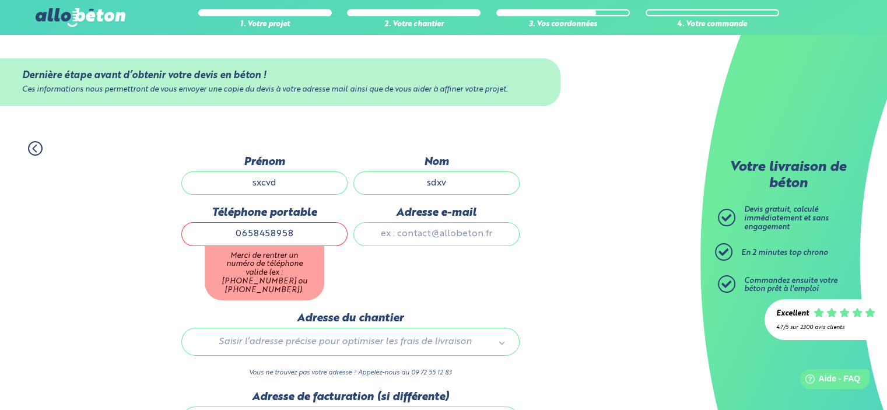
type input "0658458958"
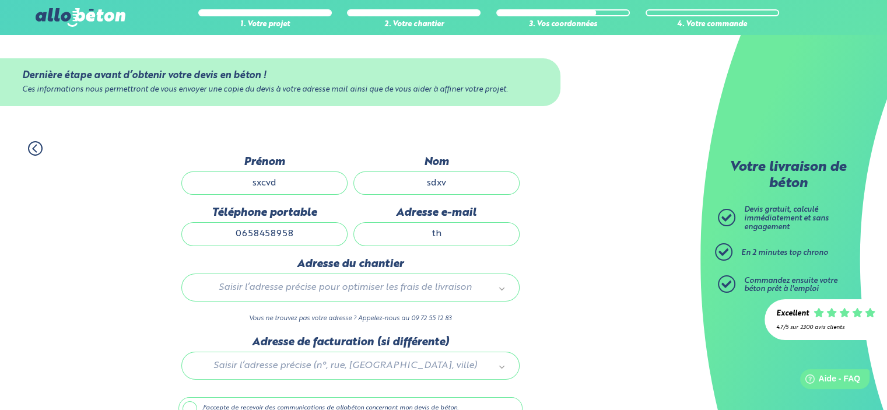
type input "theboss-1@hotmail.fr"
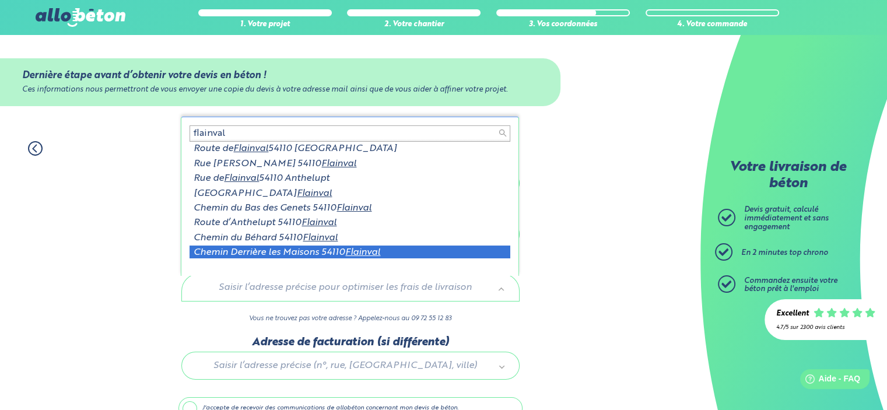
scroll to position [2, 0]
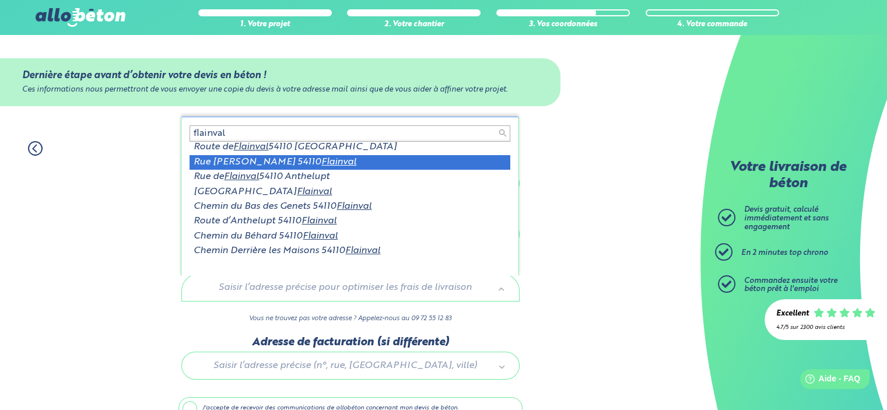
type input "flainval"
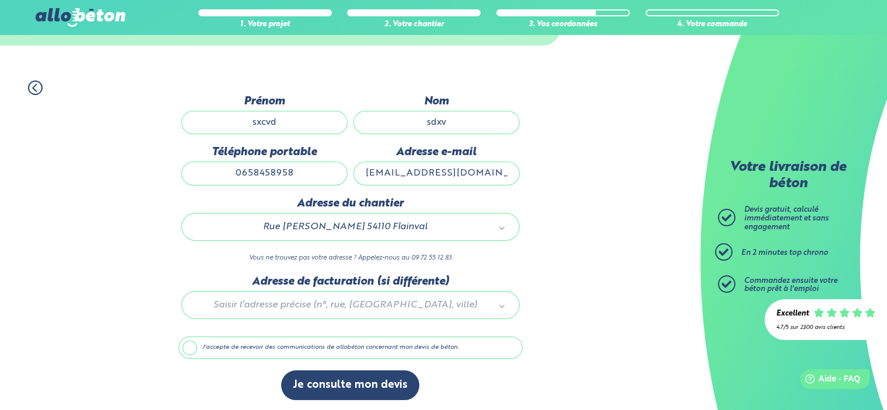
click at [197, 347] on label "J'accepte de recevoir des communications de allobéton concernant mon devis de b…" at bounding box center [351, 348] width 344 height 22
click at [0, 0] on input "J'accepte de recevoir des communications de allobéton concernant mon devis de b…" at bounding box center [0, 0] width 0 height 0
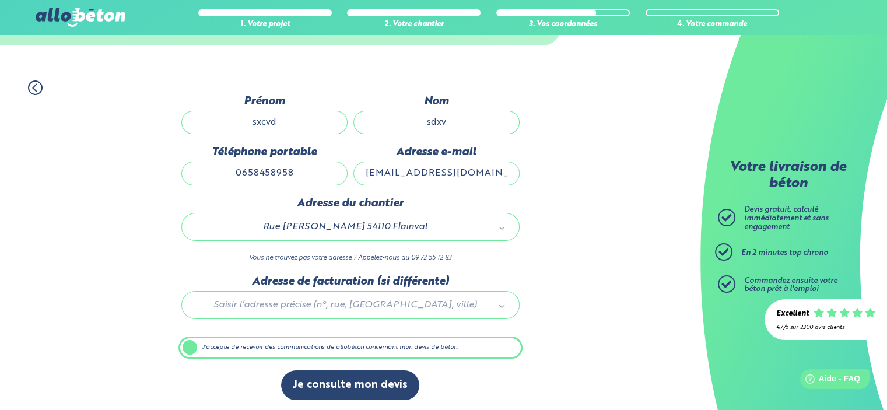
scroll to position [61, 0]
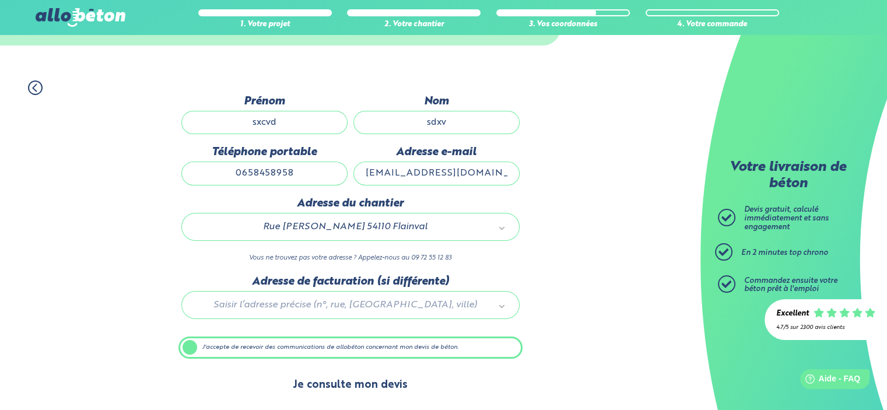
click at [332, 386] on button "Je consulte mon devis" at bounding box center [350, 385] width 138 height 30
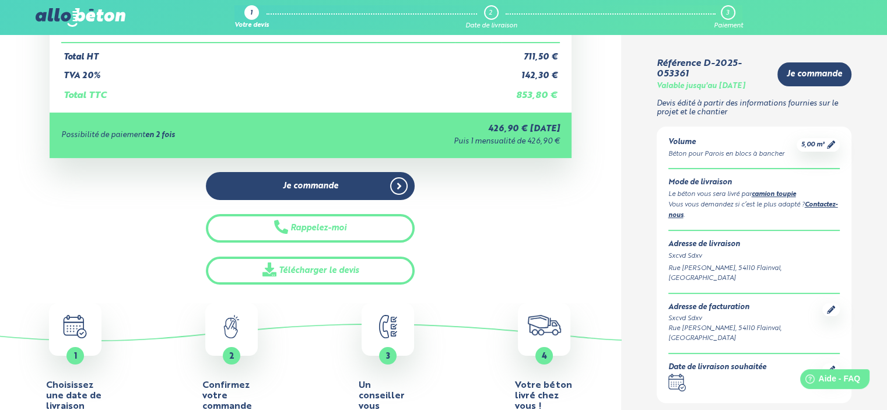
scroll to position [175, 0]
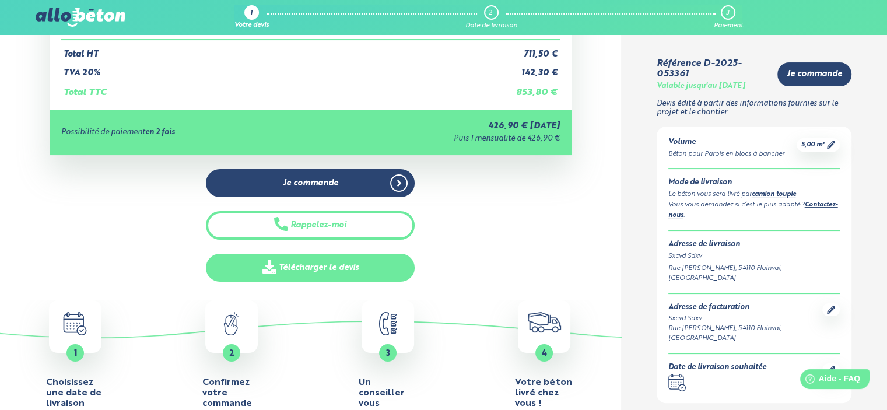
click at [280, 267] on link "Télécharger le devis" at bounding box center [310, 268] width 209 height 29
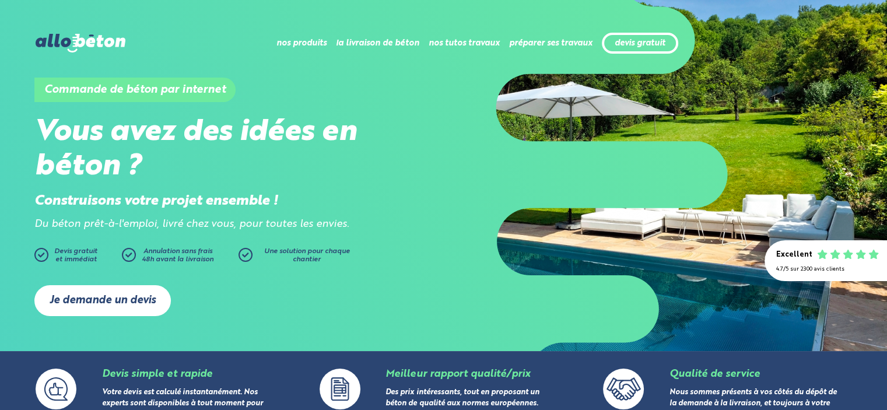
click at [107, 307] on link "Je demande un devis" at bounding box center [102, 300] width 137 height 31
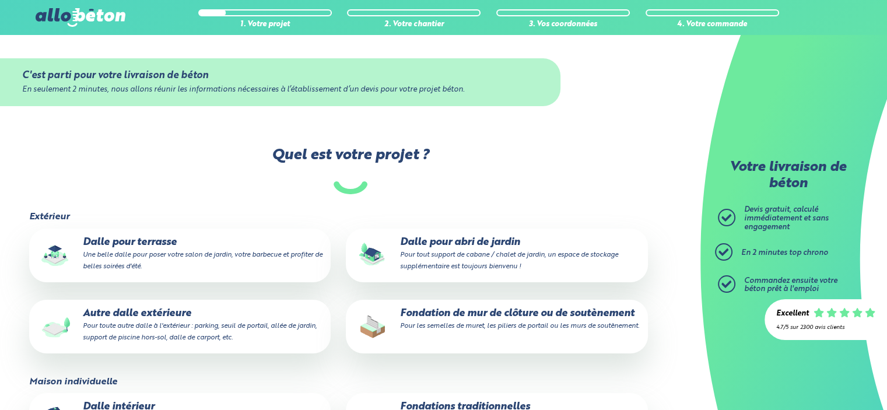
click at [501, 328] on small "Pour les semelles de muret, les piliers de portail ou les murs de soutènement." at bounding box center [519, 326] width 239 height 7
click at [0, 0] on input "Fondation de mur de clôture ou de soutènement Pour les semelles de muret, les p…" at bounding box center [0, 0] width 0 height 0
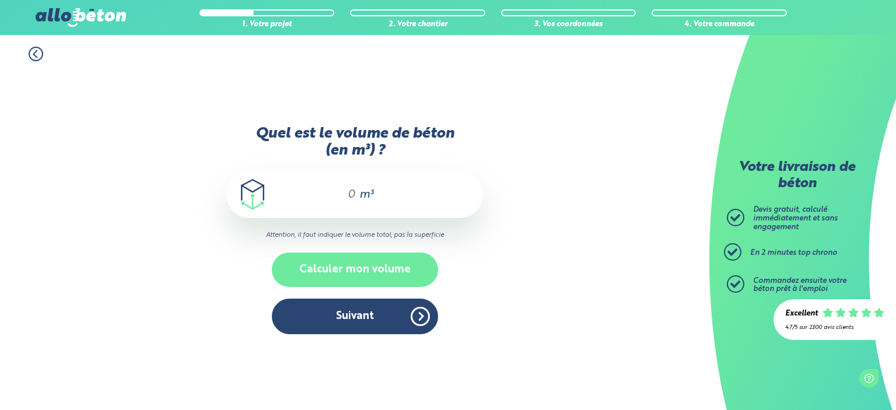
click at [347, 263] on button "Calculer mon volume" at bounding box center [355, 270] width 166 height 34
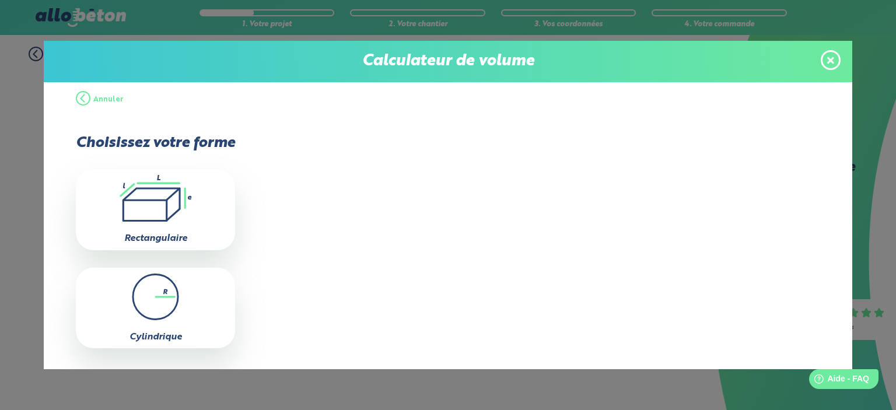
click at [179, 208] on icon at bounding box center [152, 204] width 57 height 32
type input "0"
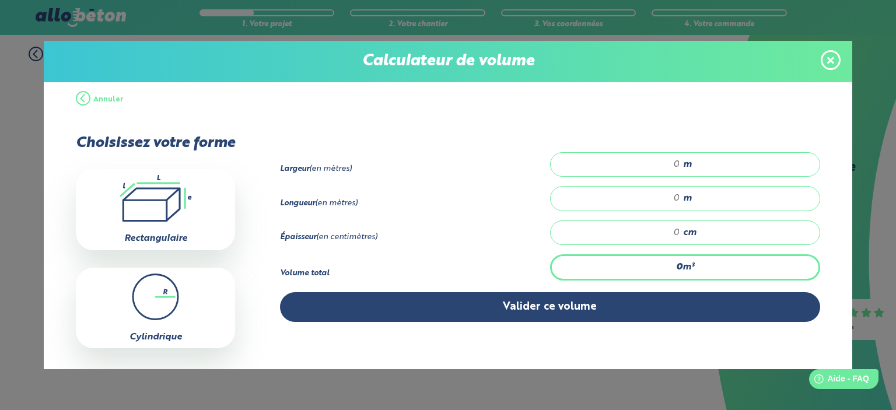
click at [638, 165] on input "number" at bounding box center [621, 165] width 118 height 12
type input "4"
type input "0.4"
type input "54"
type input "0"
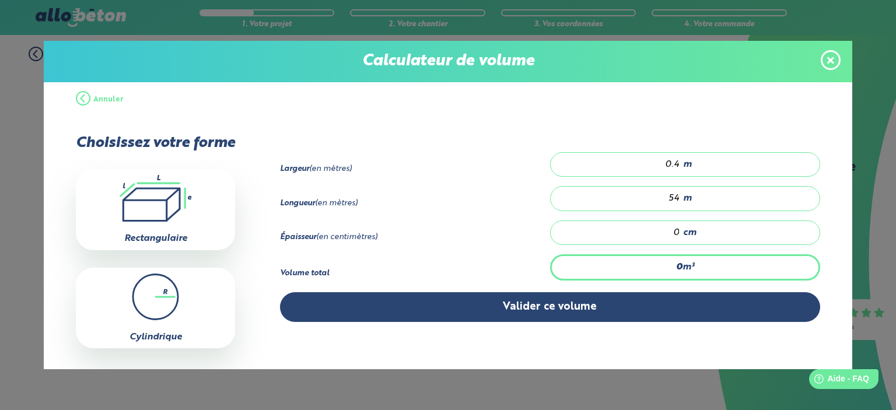
type input "0.086"
type input "0.4"
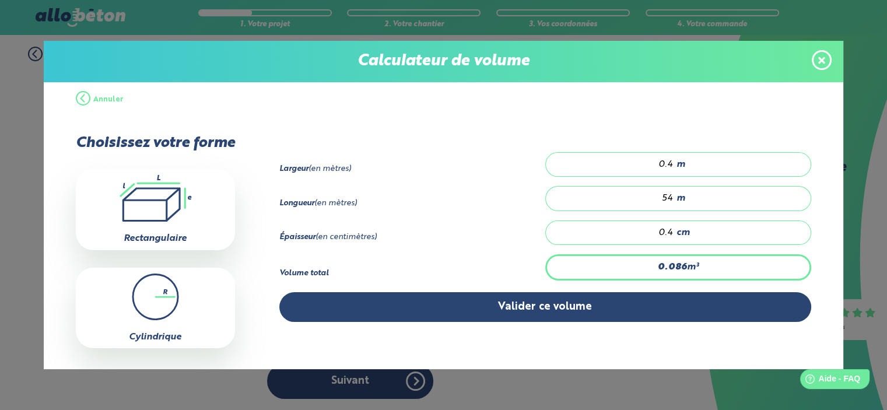
drag, startPoint x: 649, startPoint y: 230, endPoint x: 875, endPoint y: 254, distance: 227.6
click at [789, 251] on div "Épaisseur (en centimètres) 0.4 cm" at bounding box center [545, 238] width 533 height 34
type input "0.864"
type input "4"
type input "8.64"
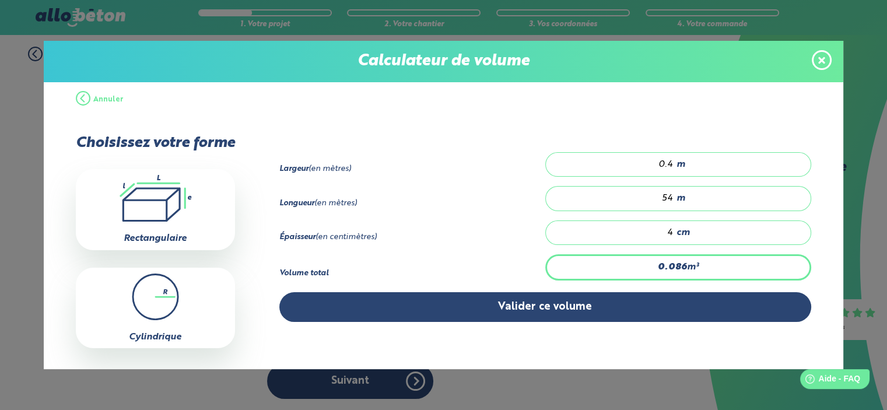
type input "40"
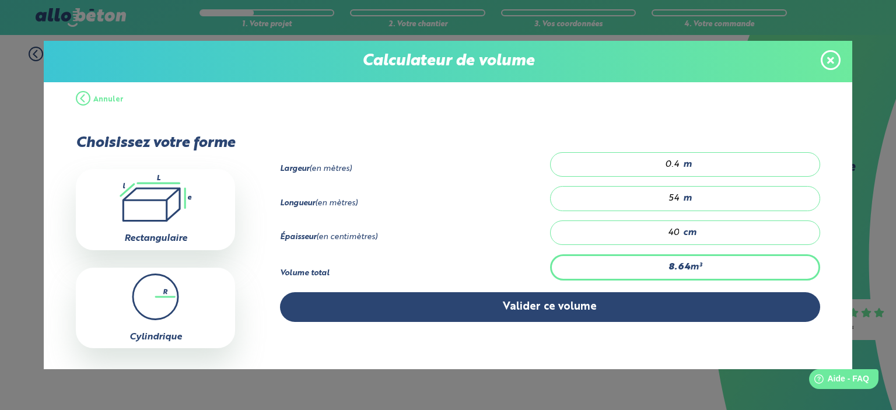
type input "0.864"
type input "4"
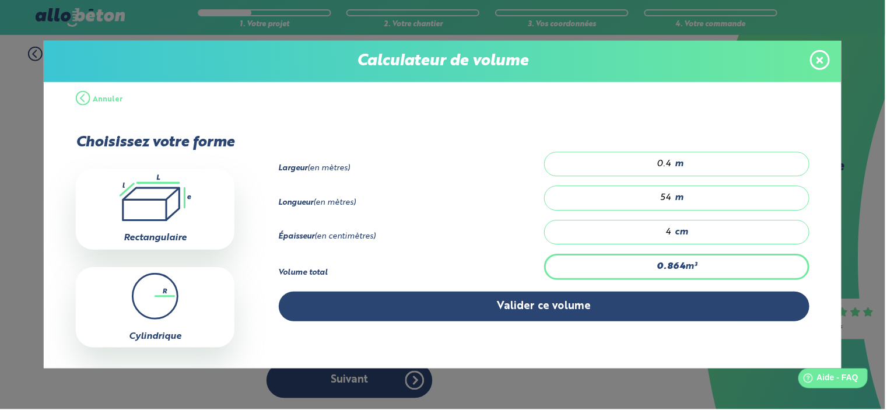
type input "0"
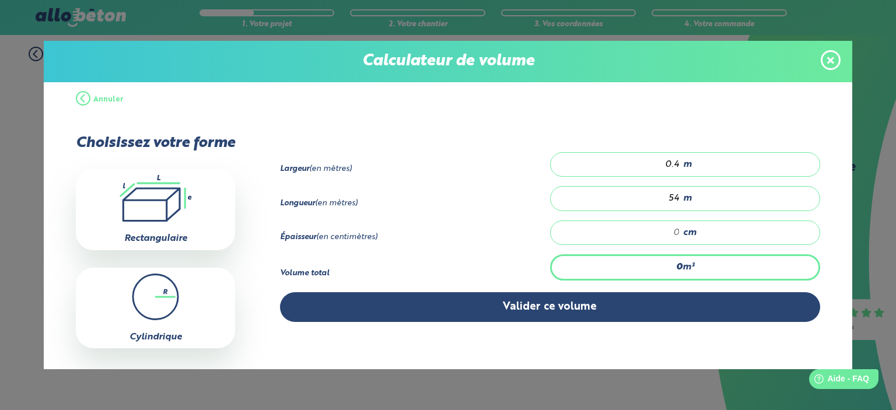
type input "0.648"
type input "3"
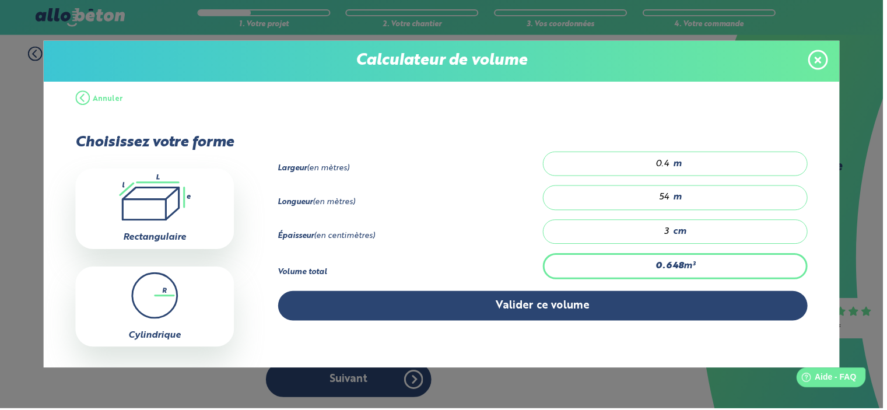
type input "6.48"
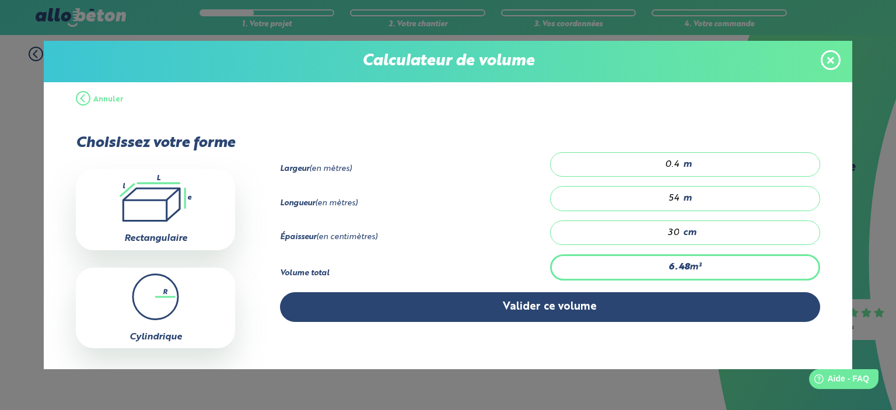
type input "30"
click at [836, 67] on span at bounding box center [831, 60] width 20 height 20
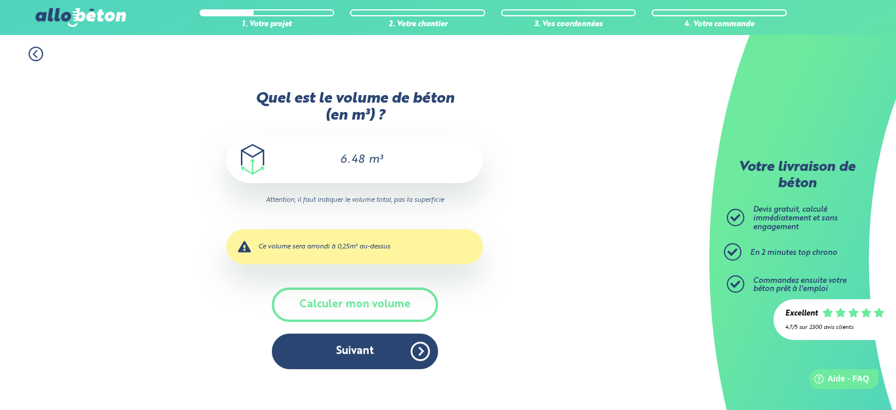
scroll to position [1, 0]
drag, startPoint x: 333, startPoint y: 165, endPoint x: 411, endPoint y: 165, distance: 78.2
click at [411, 165] on div "6.48 m³" at bounding box center [354, 160] width 257 height 47
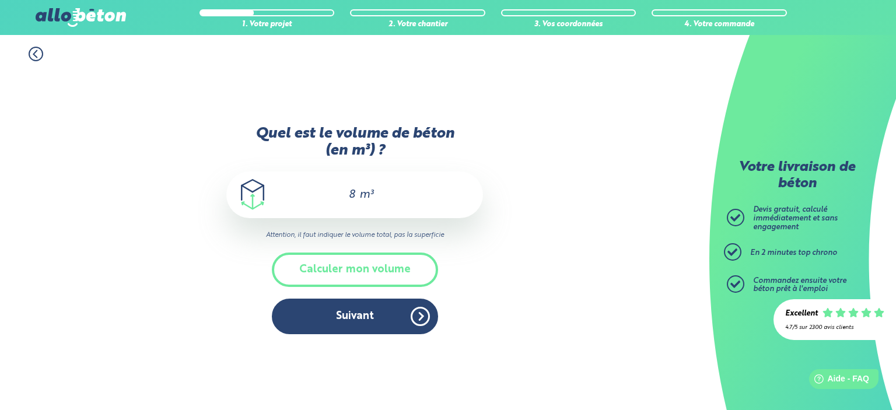
type input "8"
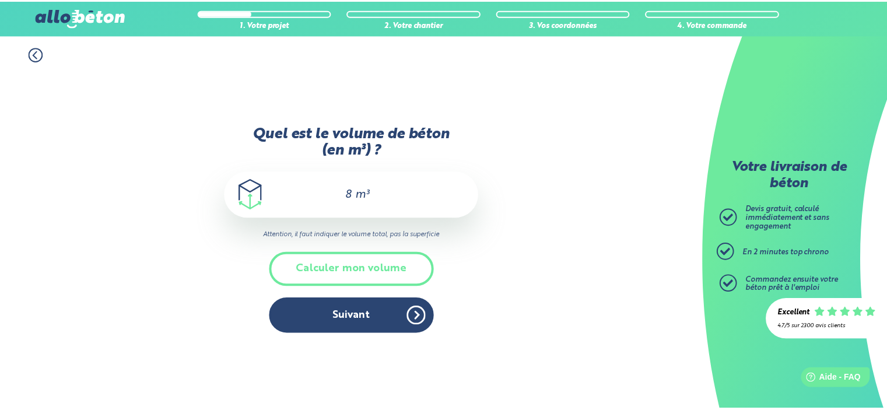
scroll to position [0, 0]
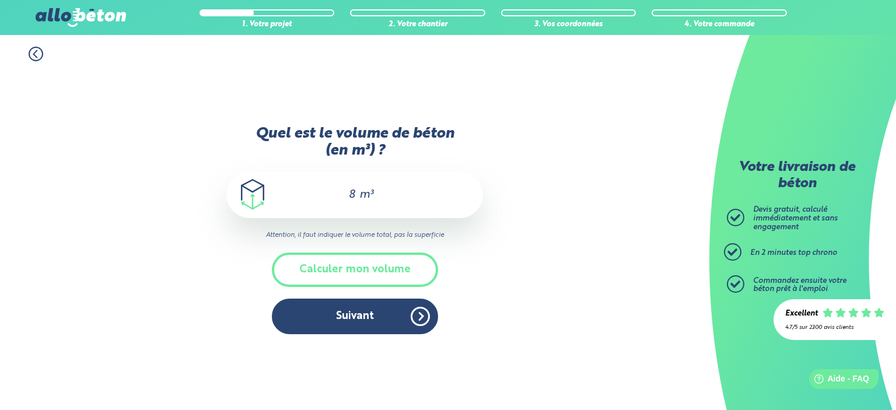
click at [341, 314] on button "Suivant" at bounding box center [355, 317] width 166 height 36
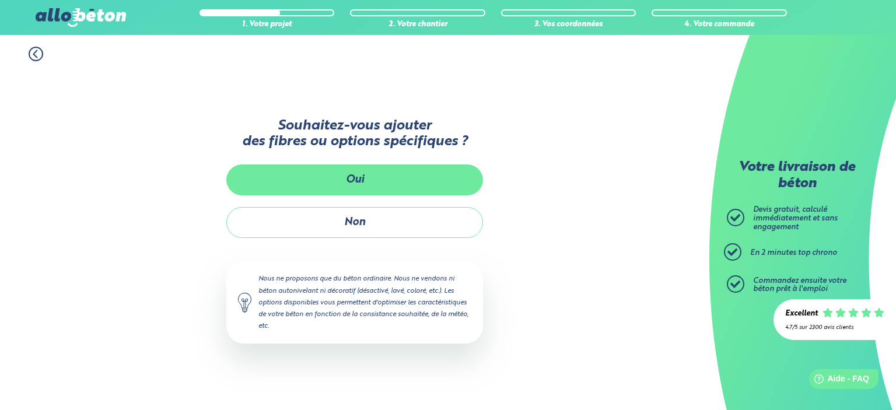
click at [318, 183] on button "Oui" at bounding box center [354, 180] width 257 height 31
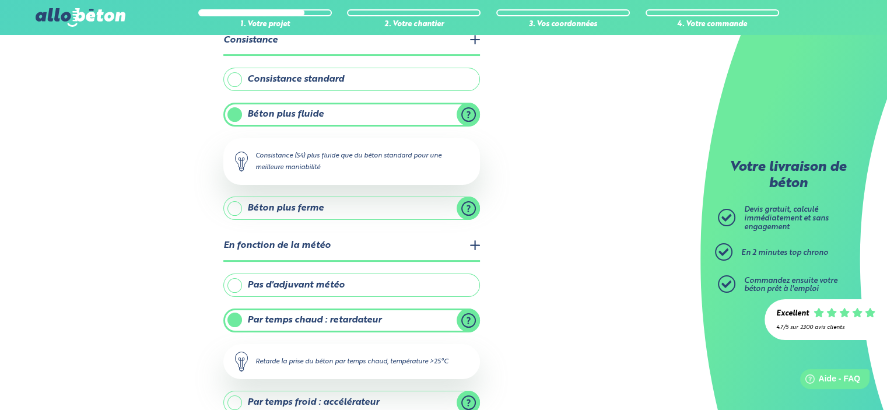
scroll to position [117, 0]
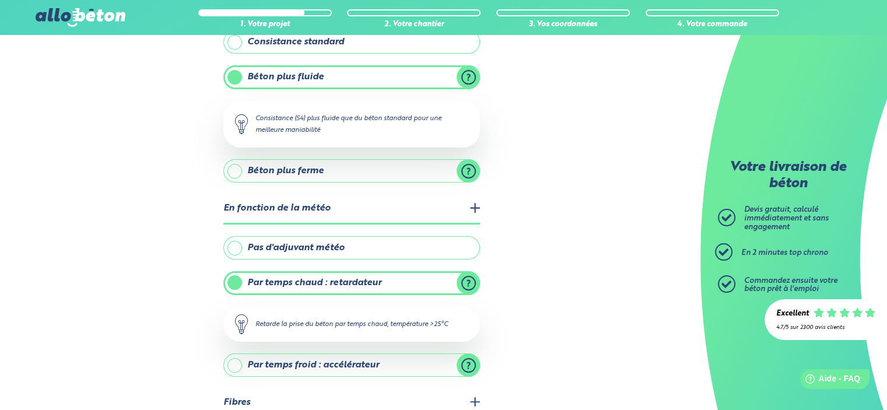
click at [355, 251] on label "Pas d'adjuvant météo" at bounding box center [351, 247] width 257 height 23
click at [0, 0] on input "Pas d'adjuvant météo" at bounding box center [0, 0] width 0 height 0
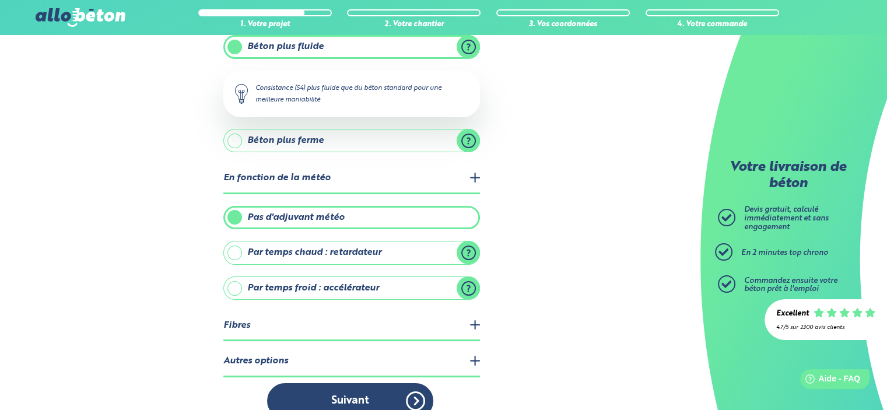
scroll to position [163, 0]
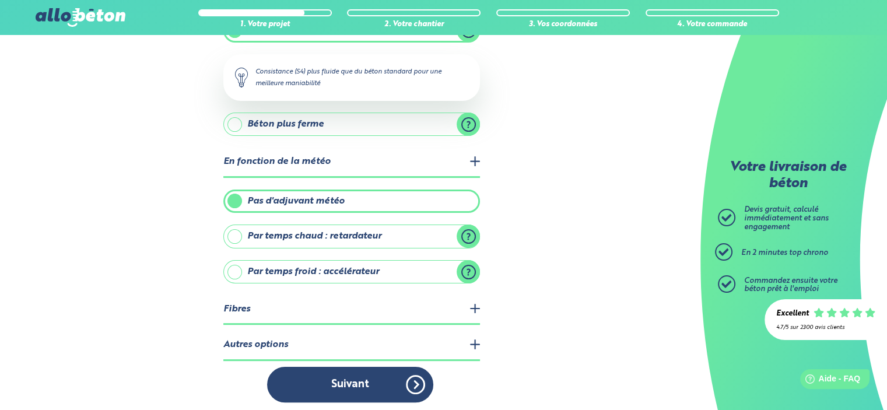
drag, startPoint x: 368, startPoint y: 341, endPoint x: 375, endPoint y: 341, distance: 7.0
click at [368, 341] on legend "Autres options" at bounding box center [351, 346] width 257 height 30
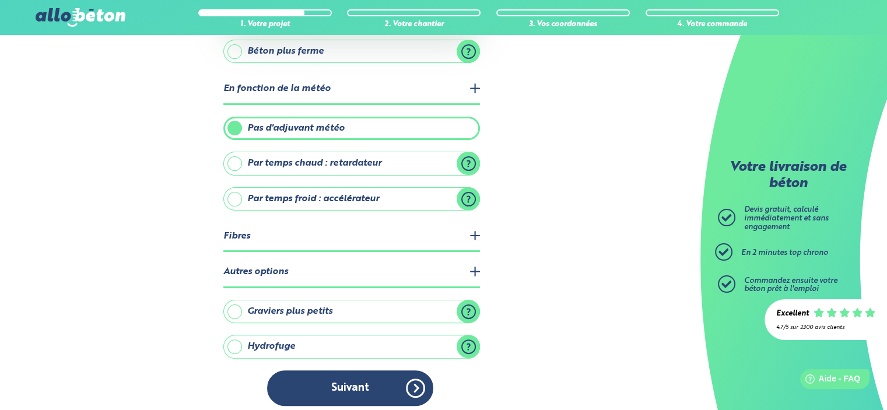
scroll to position [239, 0]
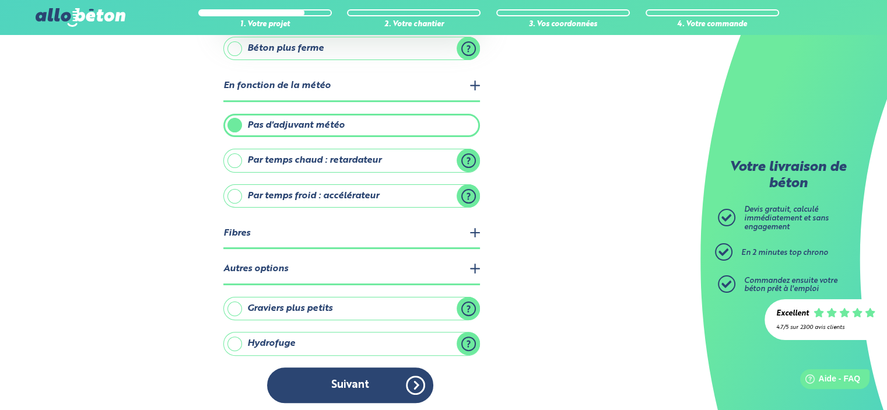
click at [320, 340] on label "Hydrofuge" at bounding box center [351, 343] width 257 height 23
click at [0, 0] on input "Hydrofuge" at bounding box center [0, 0] width 0 height 0
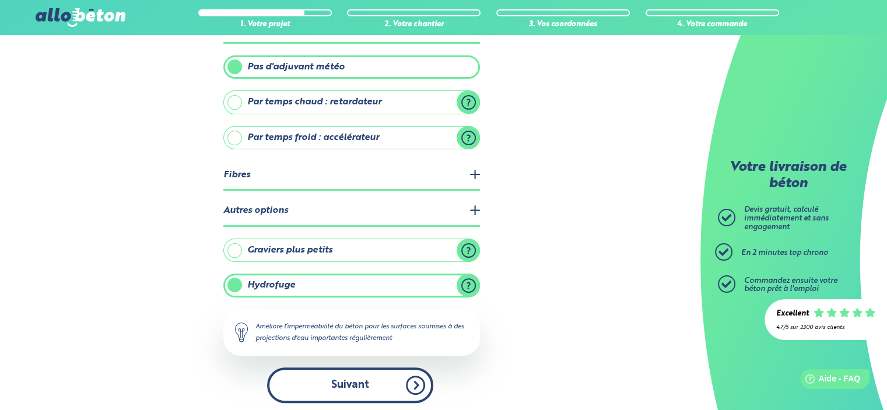
click at [366, 380] on button "Suivant" at bounding box center [350, 386] width 166 height 36
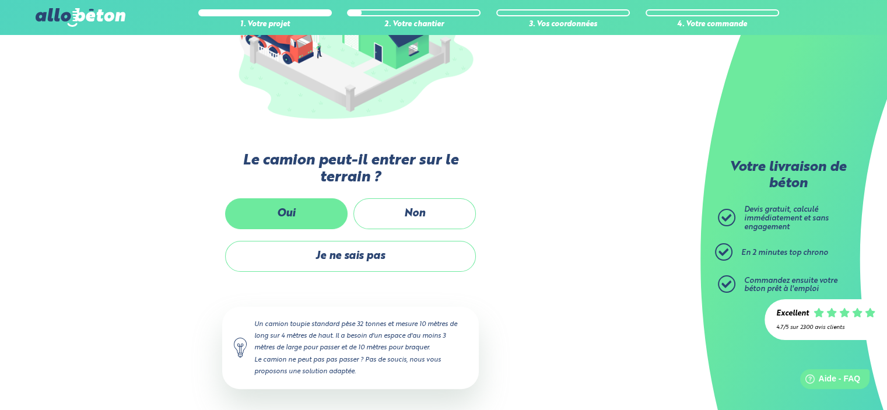
click at [312, 221] on label "Oui" at bounding box center [286, 213] width 123 height 31
click at [0, 0] on input "Oui" at bounding box center [0, 0] width 0 height 0
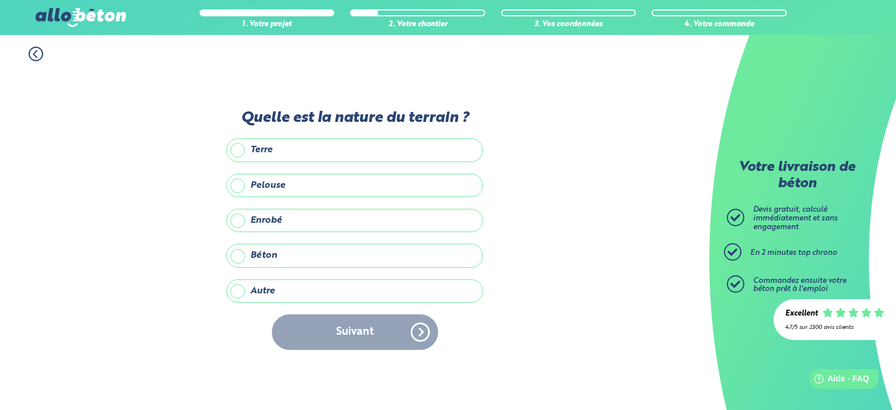
click at [326, 153] on label "Terre" at bounding box center [354, 149] width 257 height 23
click at [0, 0] on input "Terre" at bounding box center [0, 0] width 0 height 0
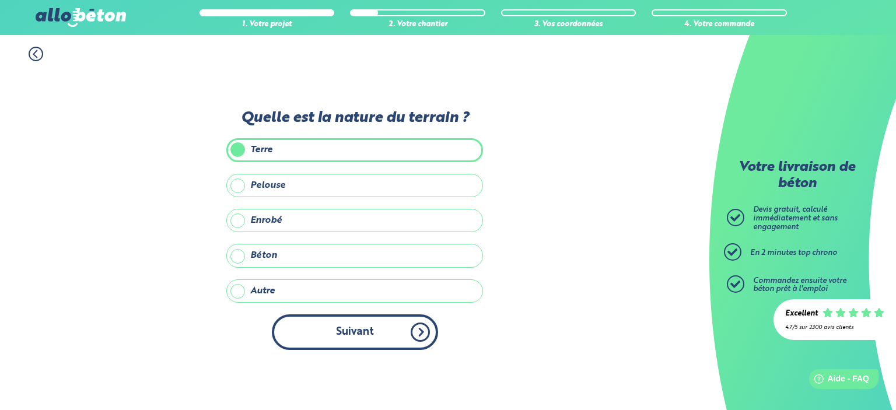
click at [335, 339] on button "Suivant" at bounding box center [355, 332] width 166 height 36
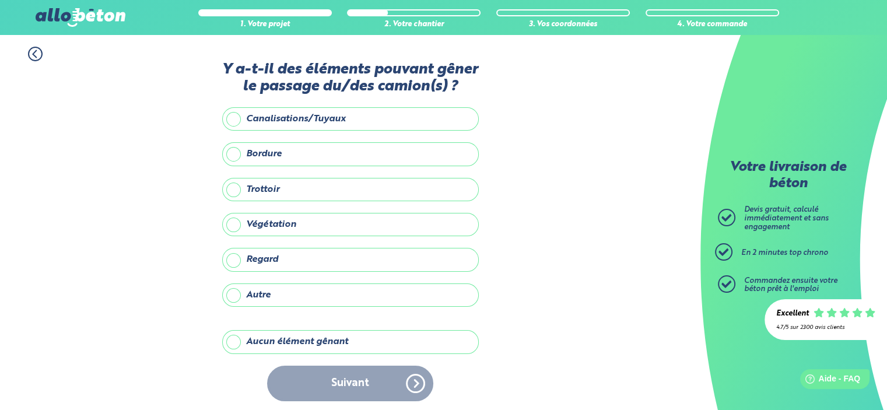
click at [296, 344] on label "Aucun élément gênant" at bounding box center [350, 341] width 257 height 23
click at [0, 0] on input "Aucun élément gênant" at bounding box center [0, 0] width 0 height 0
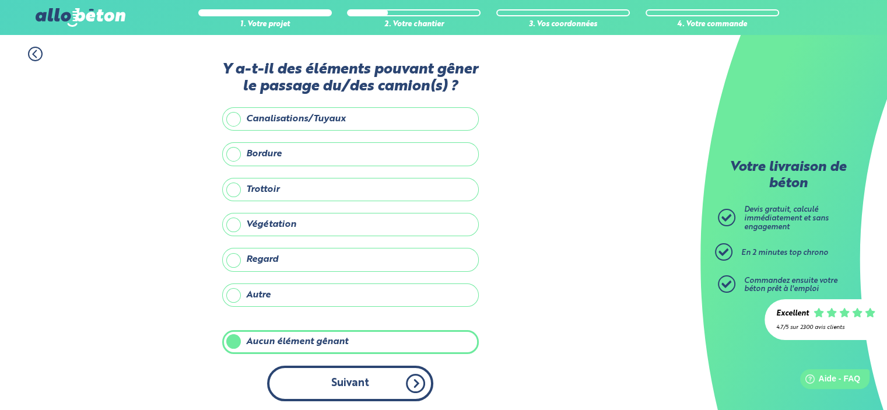
click at [349, 379] on button "Suivant" at bounding box center [350, 384] width 166 height 36
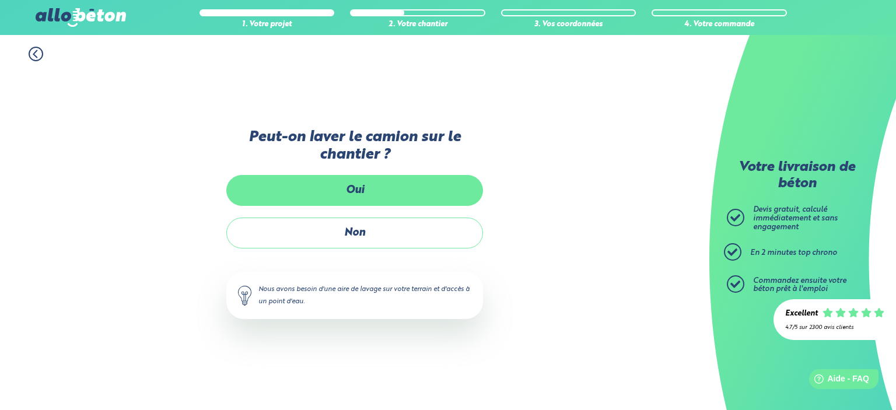
click at [352, 198] on label "Oui" at bounding box center [354, 190] width 257 height 31
click at [0, 0] on input "Oui" at bounding box center [0, 0] width 0 height 0
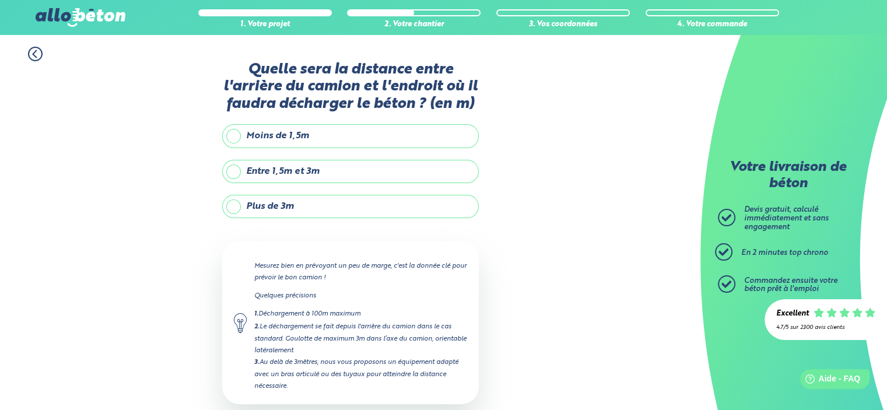
click at [304, 139] on label "Moins de 1,5m" at bounding box center [350, 135] width 257 height 23
click at [0, 0] on input "Moins de 1,5m" at bounding box center [0, 0] width 0 height 0
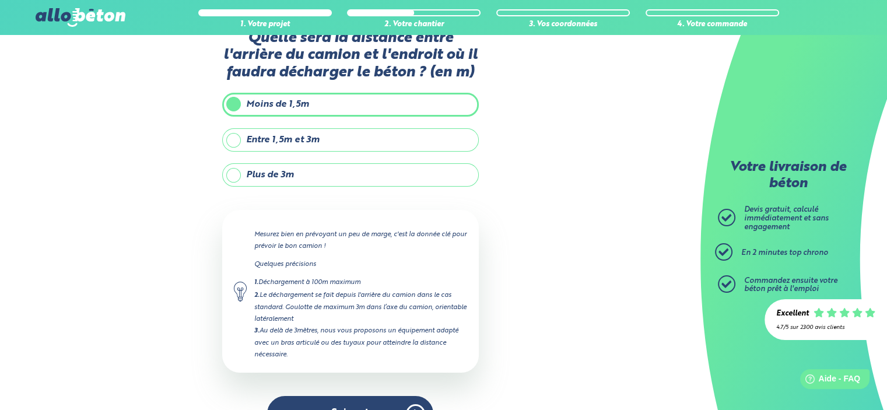
scroll to position [61, 0]
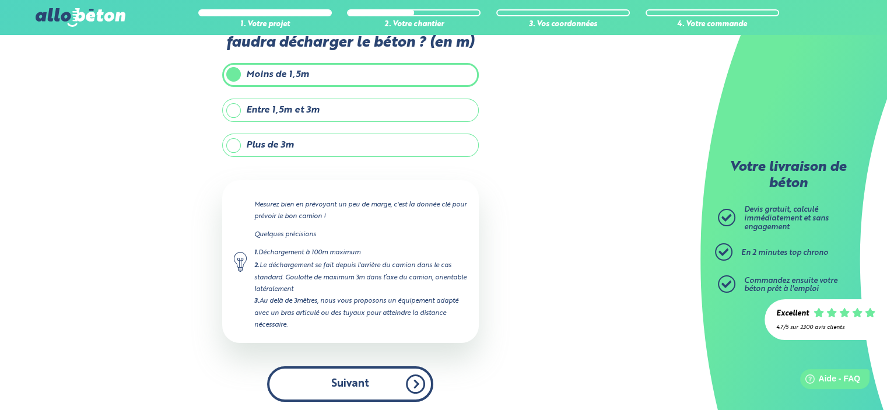
click at [341, 372] on button "Suivant" at bounding box center [350, 384] width 166 height 36
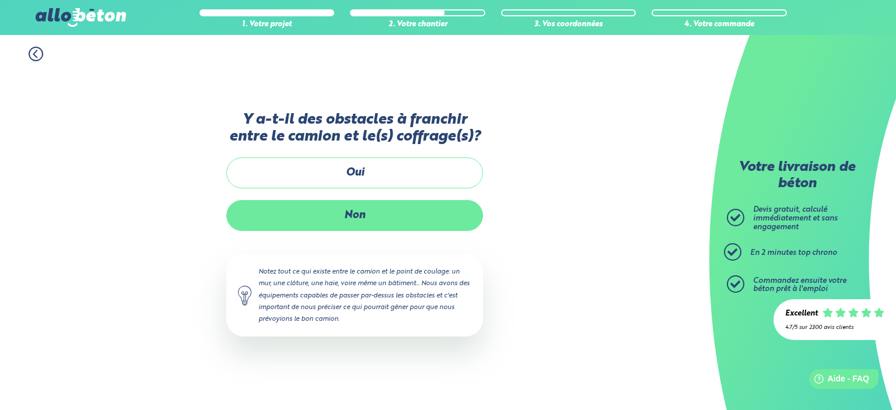
click at [381, 211] on label "Non" at bounding box center [354, 215] width 257 height 31
click at [0, 0] on input "Non" at bounding box center [0, 0] width 0 height 0
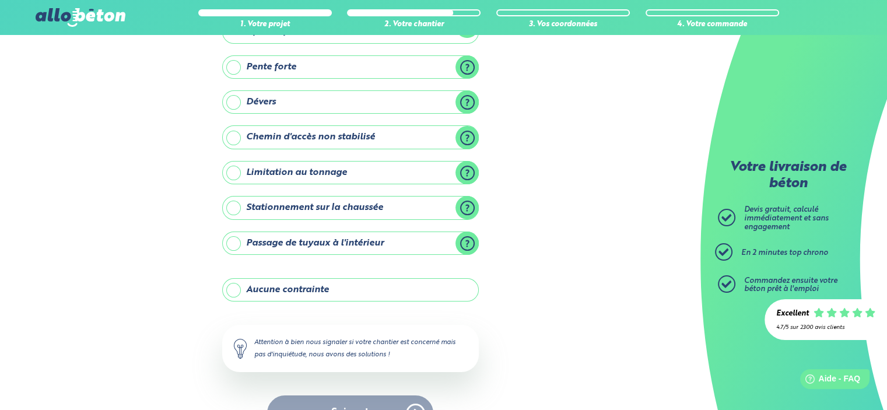
scroll to position [70, 0]
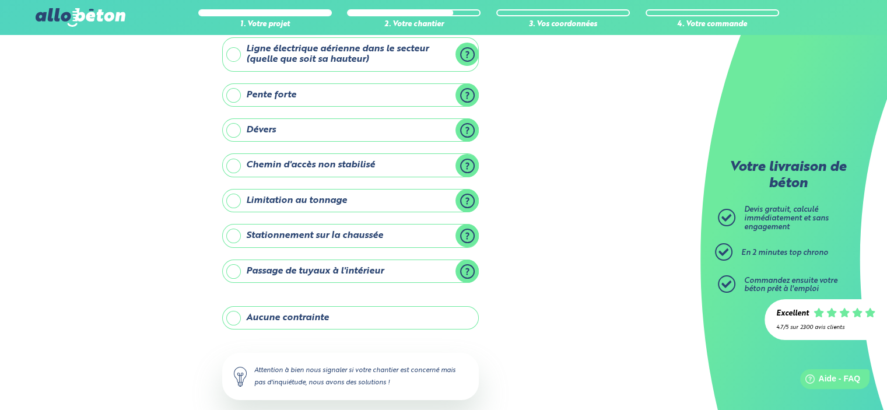
click at [289, 54] on label "Ligne électrique aérienne dans le secteur (quelle que soit sa hauteur)" at bounding box center [350, 54] width 257 height 34
click at [0, 0] on input "Ligne électrique aérienne dans le secteur (quelle que soit sa hauteur)" at bounding box center [0, 0] width 0 height 0
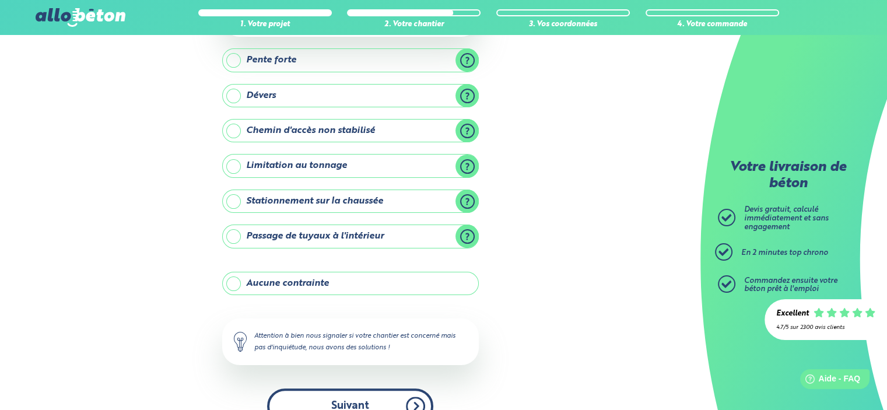
click at [331, 392] on button "Suivant" at bounding box center [350, 407] width 166 height 36
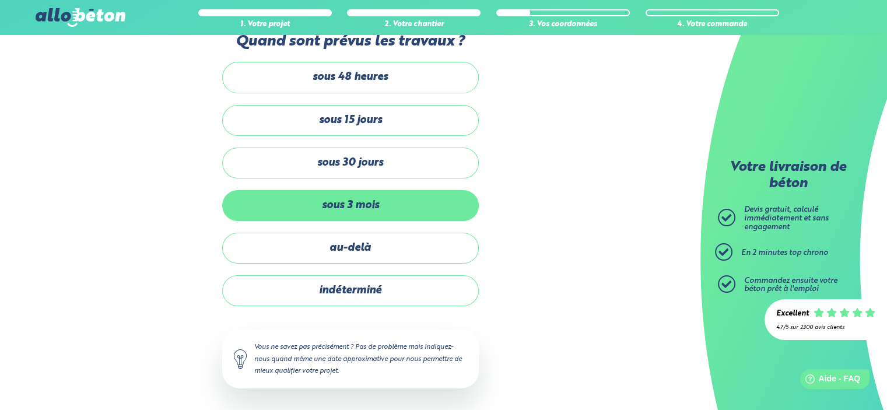
click at [377, 195] on label "sous 3 mois" at bounding box center [350, 205] width 257 height 31
click at [0, 0] on input "sous 3 mois" at bounding box center [0, 0] width 0 height 0
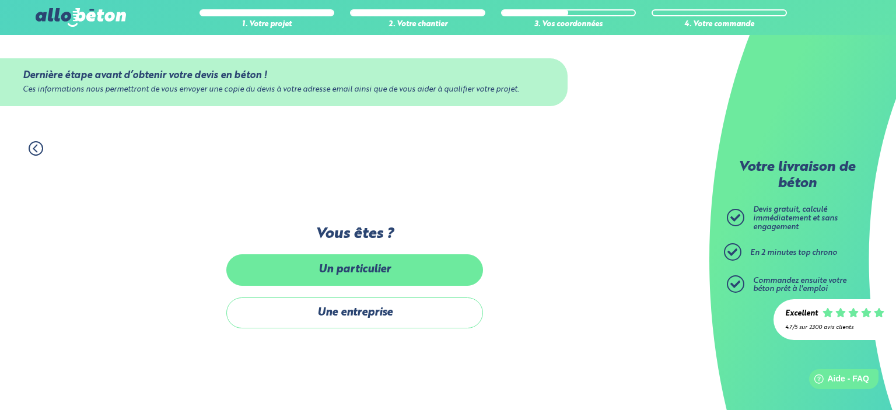
click at [363, 265] on label "Un particulier" at bounding box center [354, 269] width 257 height 31
click at [0, 0] on input "Un particulier" at bounding box center [0, 0] width 0 height 0
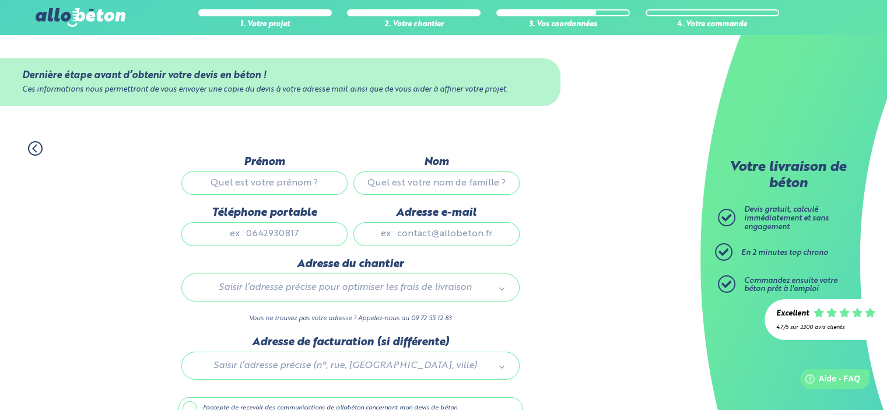
click at [282, 180] on input "Prénom" at bounding box center [264, 183] width 166 height 23
type input "SDBVDF"
click at [421, 183] on input "Nom" at bounding box center [437, 183] width 166 height 23
type input "XCB D"
click at [274, 233] on input "Téléphone portable" at bounding box center [264, 233] width 166 height 23
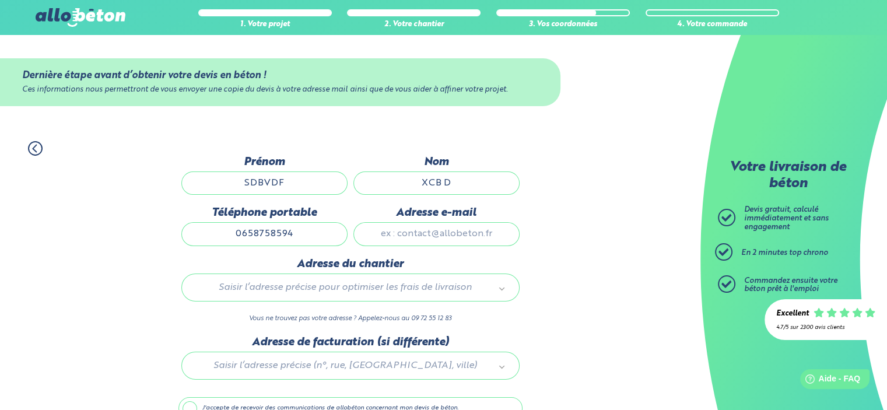
type input "0658758594"
type input "theboss-1@hotmail.fr"
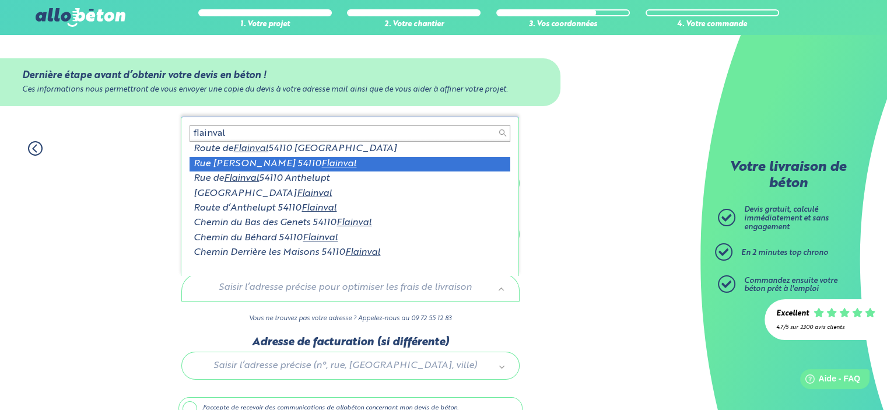
type input "flainval"
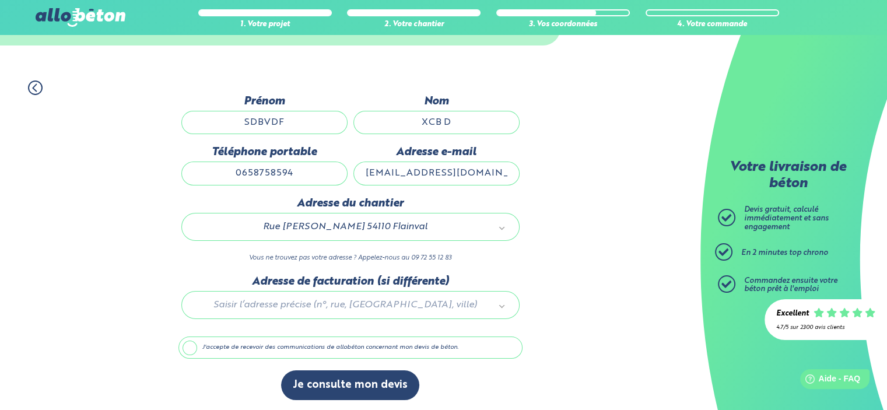
click at [222, 346] on label "J'accepte de recevoir des communications de allobéton concernant mon devis de b…" at bounding box center [351, 348] width 344 height 22
click at [0, 0] on input "J'accepte de recevoir des communications de allobéton concernant mon devis de b…" at bounding box center [0, 0] width 0 height 0
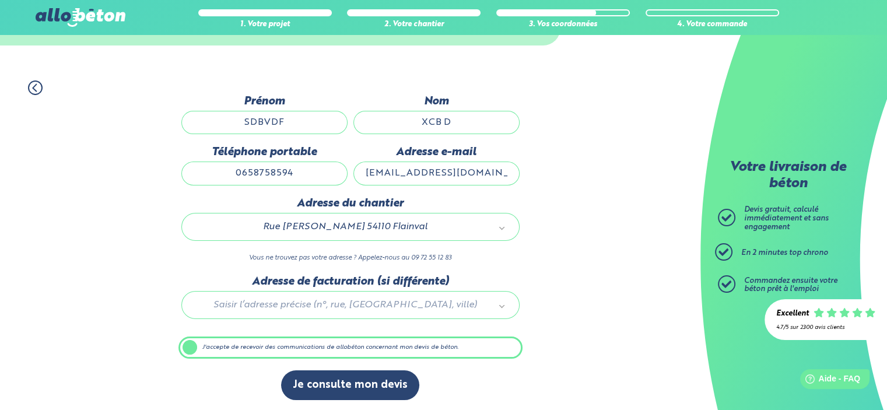
scroll to position [61, 0]
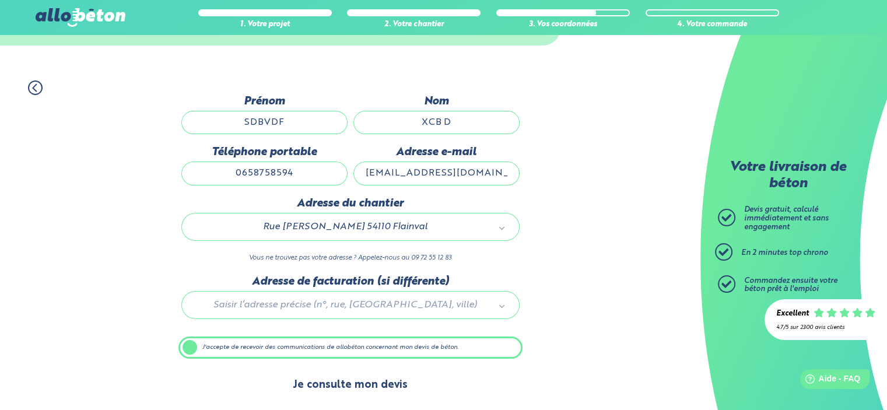
click at [330, 379] on button "Je consulte mon devis" at bounding box center [350, 385] width 138 height 30
